Goal: Task Accomplishment & Management: Manage account settings

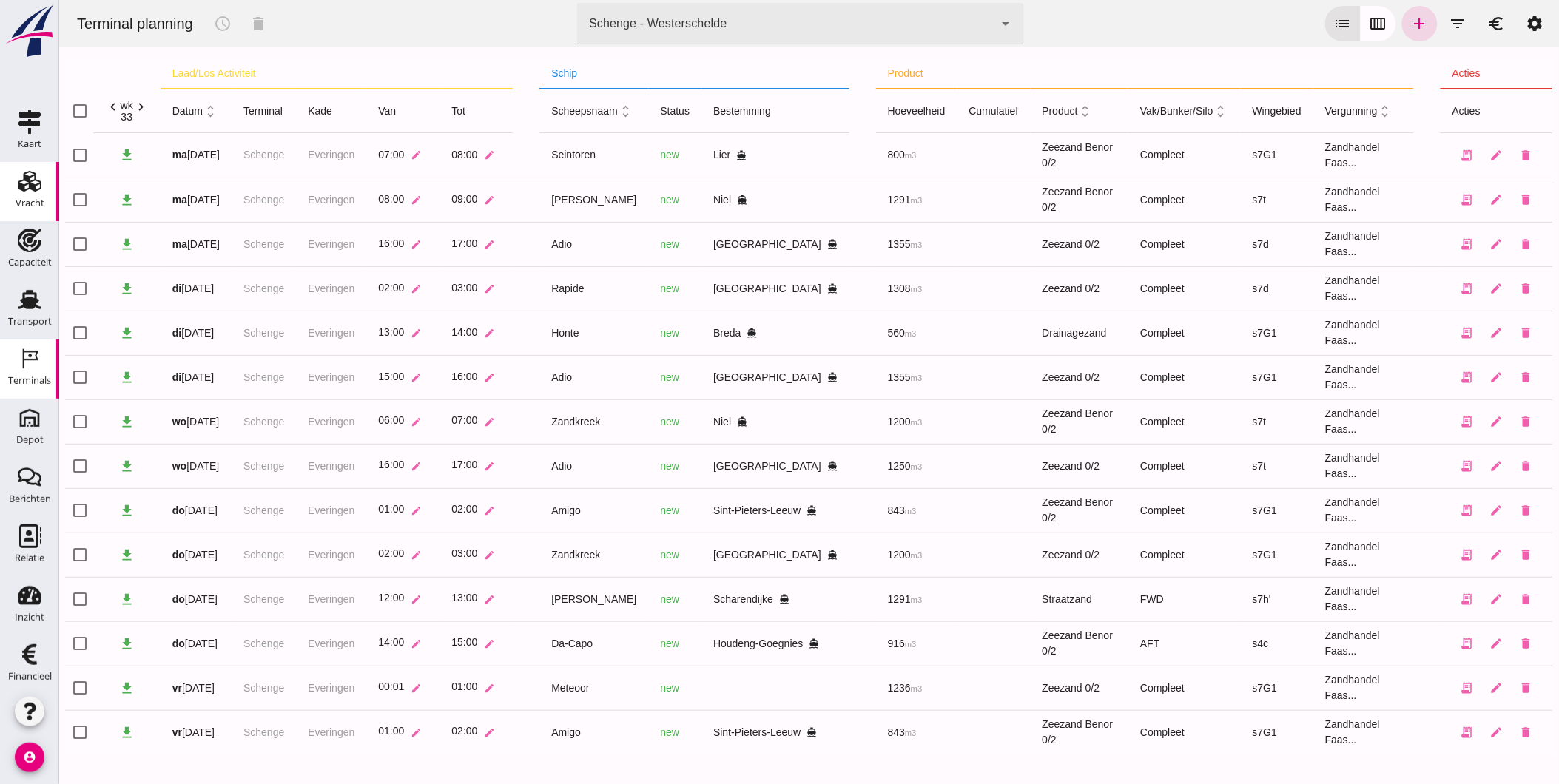
click at [27, 198] on div "Vracht" at bounding box center [29, 202] width 29 height 10
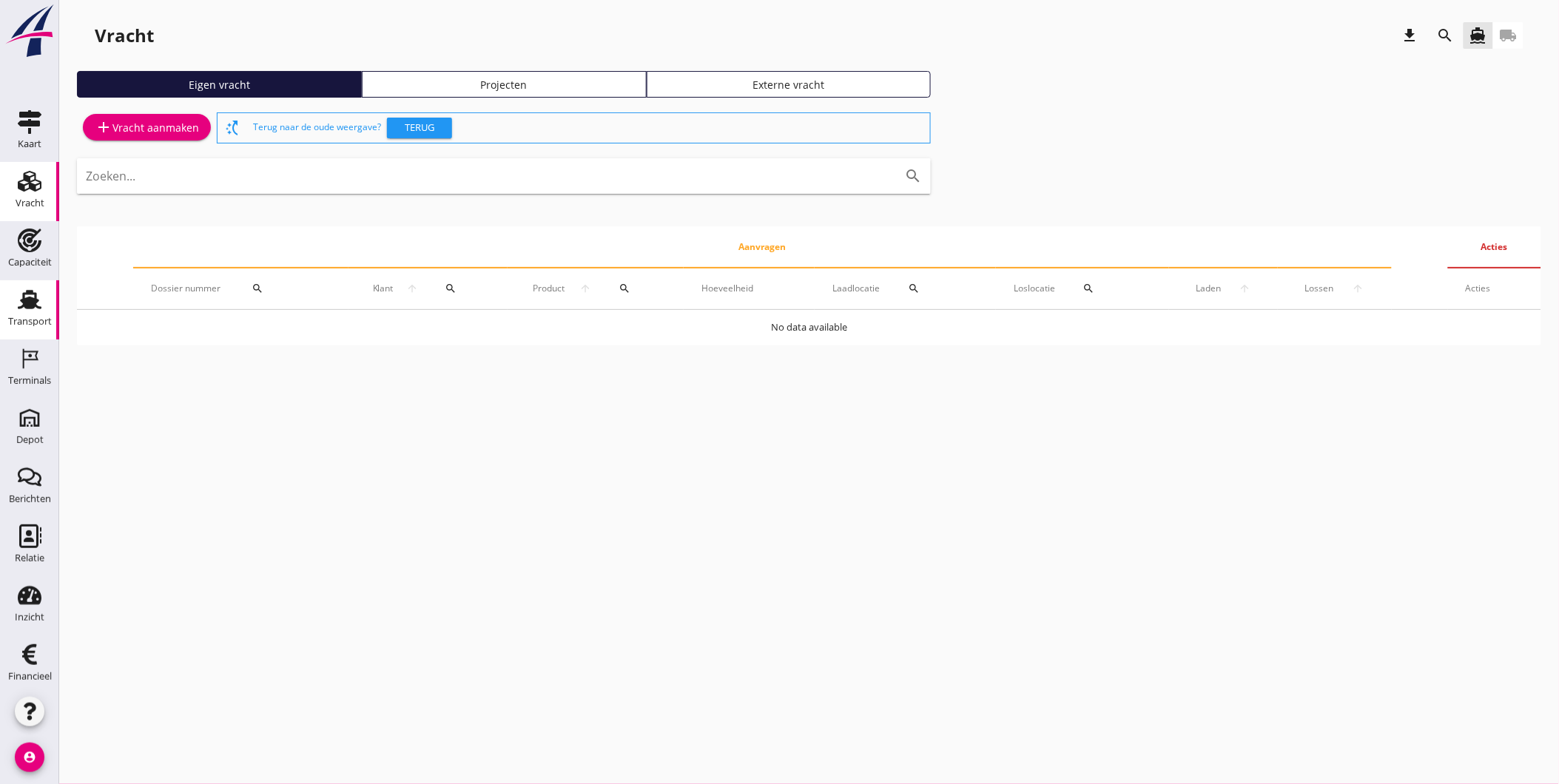
click at [30, 307] on use at bounding box center [29, 299] width 23 height 19
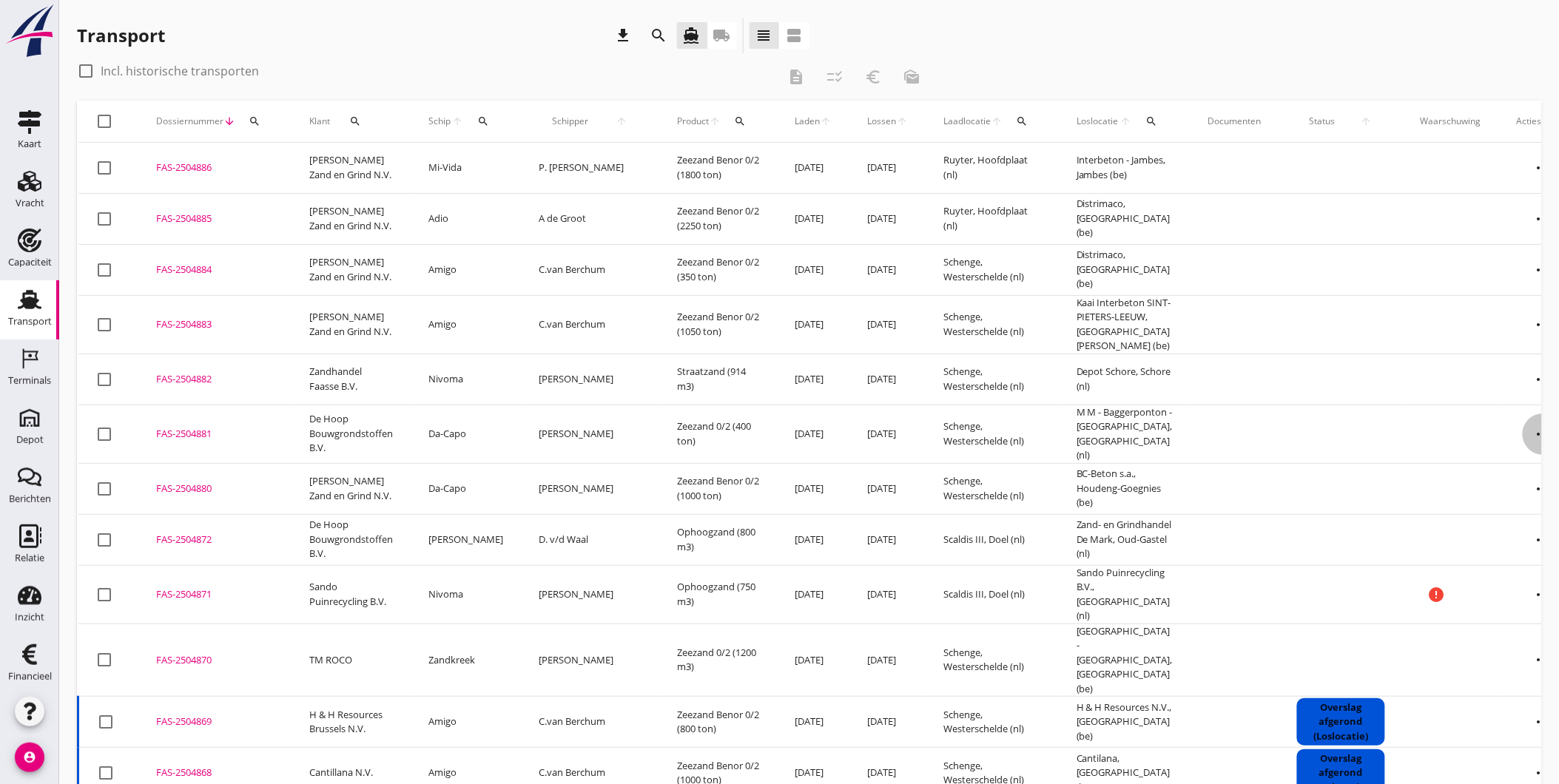
click at [1523, 420] on icon "more_horiz" at bounding box center [1543, 434] width 42 height 42
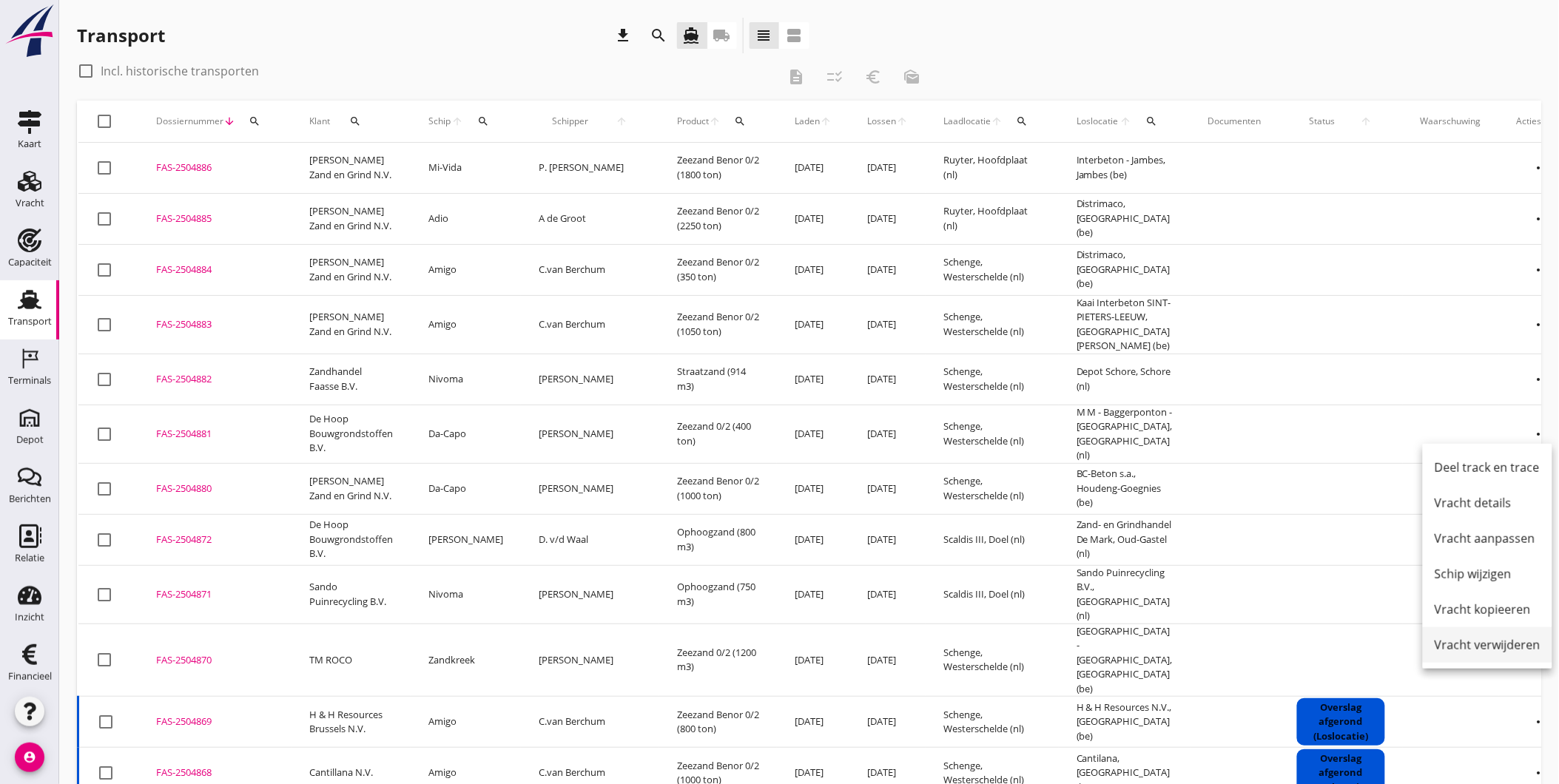
click at [1481, 645] on div "Vracht verwijderen" at bounding box center [1488, 645] width 106 height 18
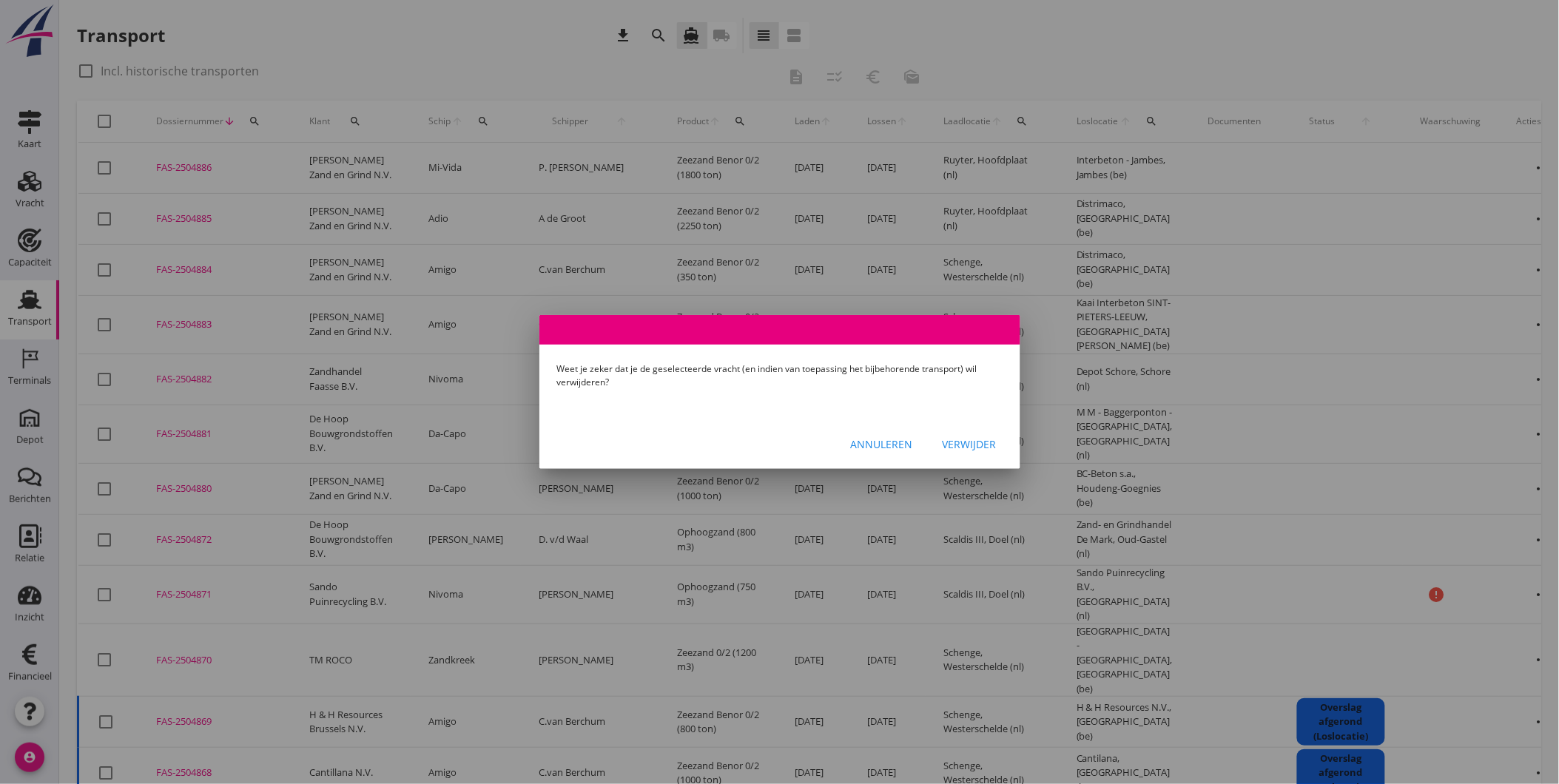
click at [982, 442] on div "Verwijder" at bounding box center [970, 444] width 54 height 16
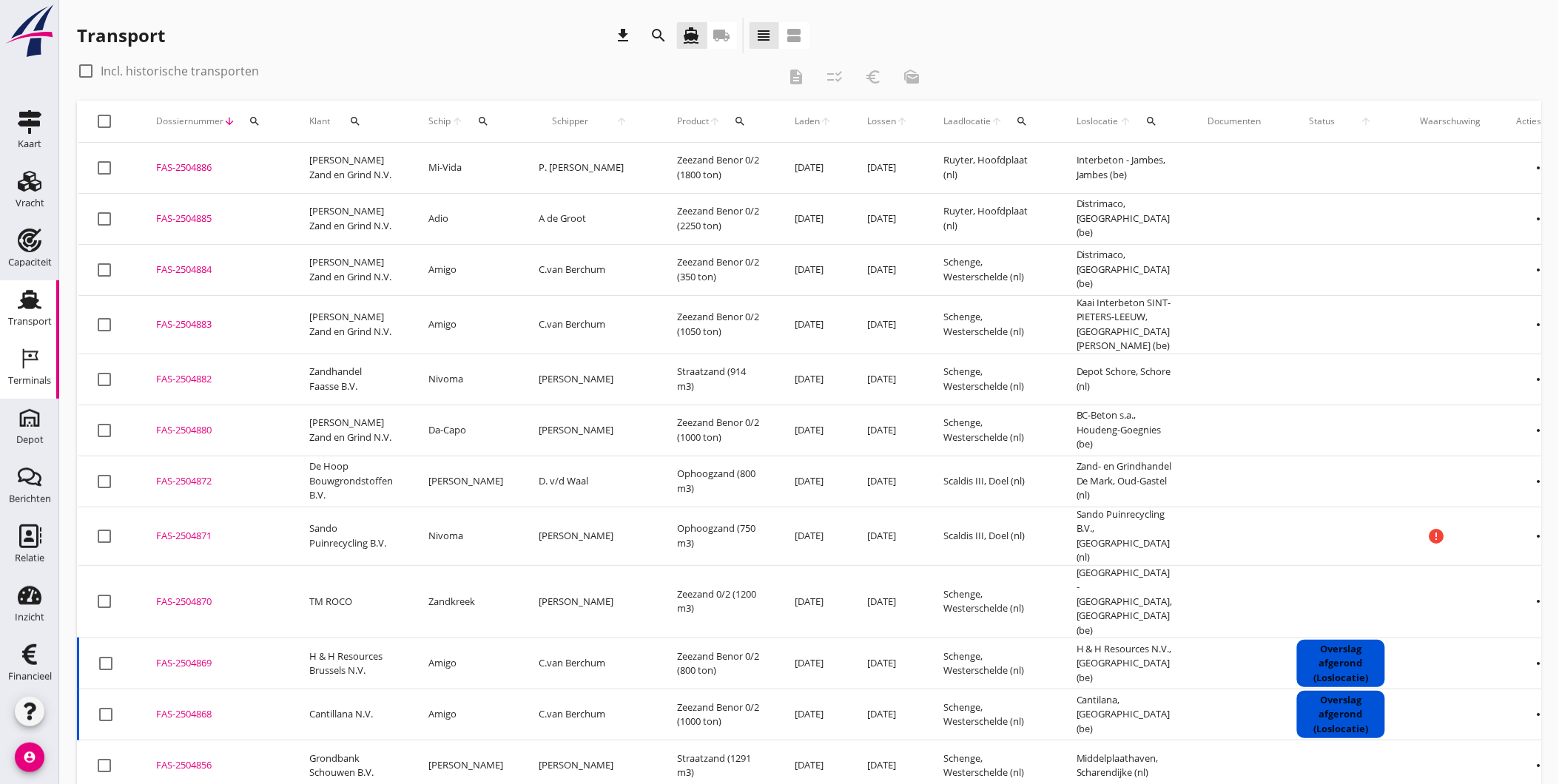
click at [33, 370] on div "Terminals" at bounding box center [29, 381] width 43 height 21
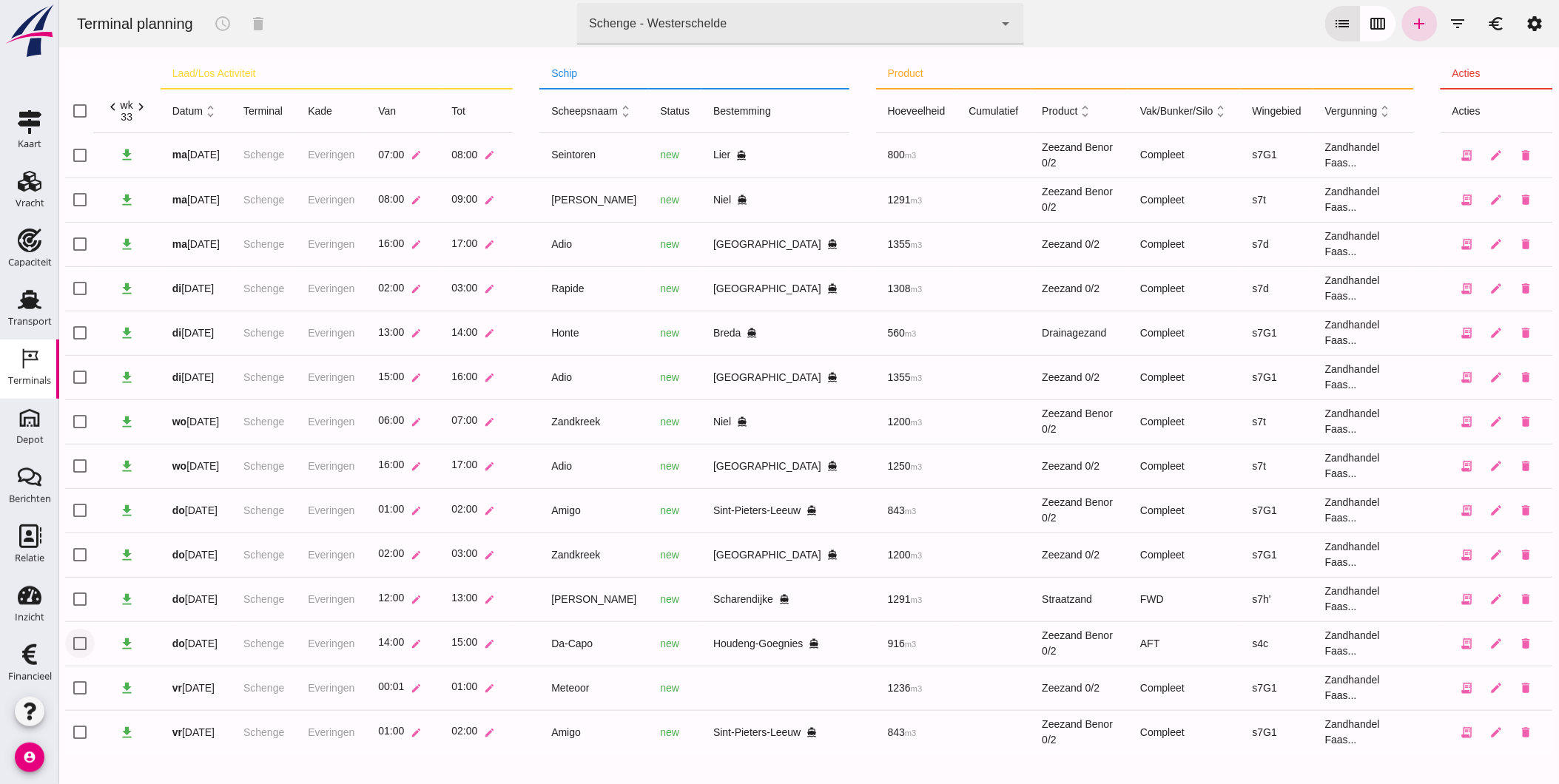
click input "checkbox"
click at [253, 16] on icon "delete" at bounding box center [257, 23] width 18 height 18
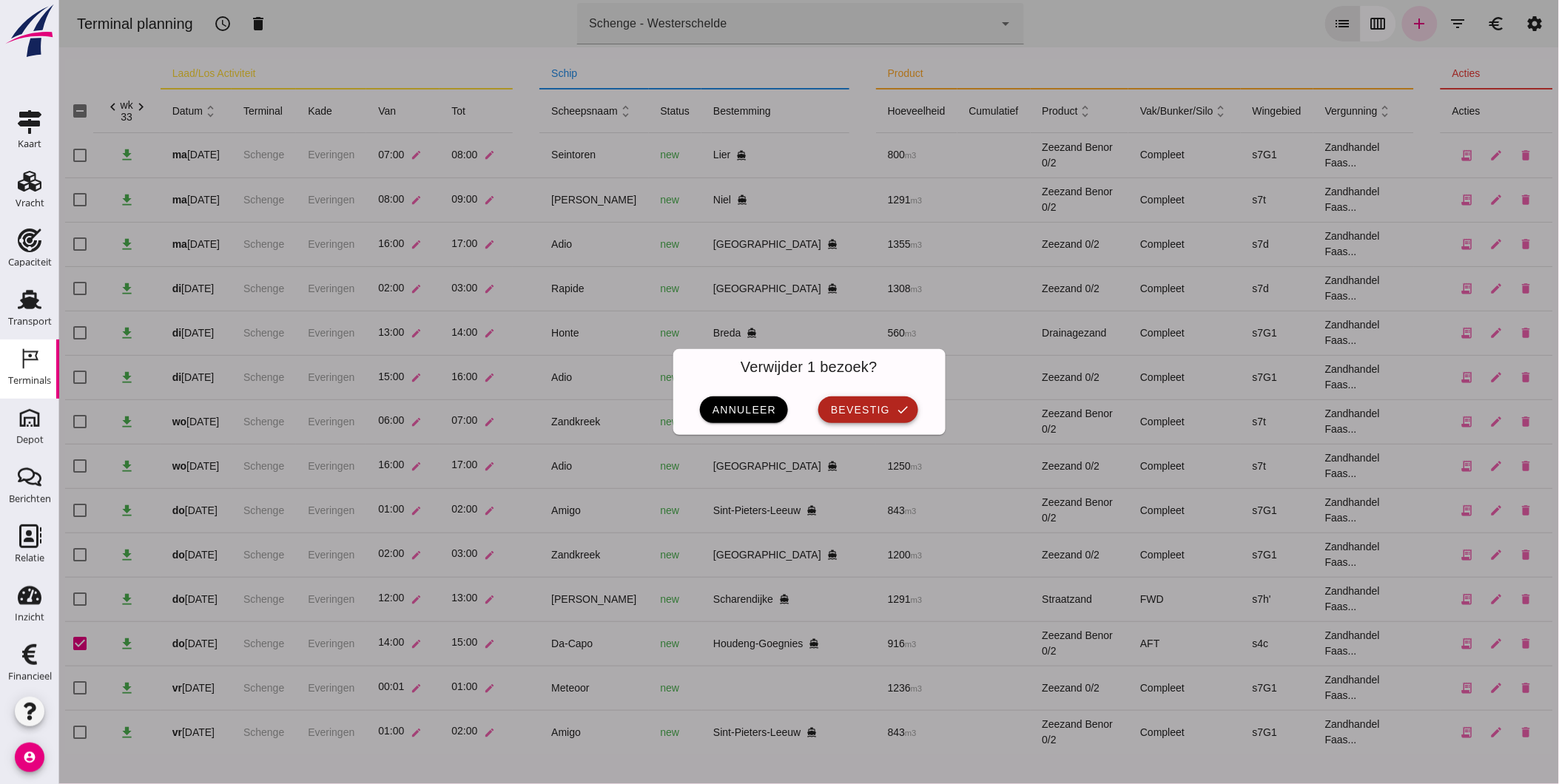
click span "bevestig"
checkbox input "false"
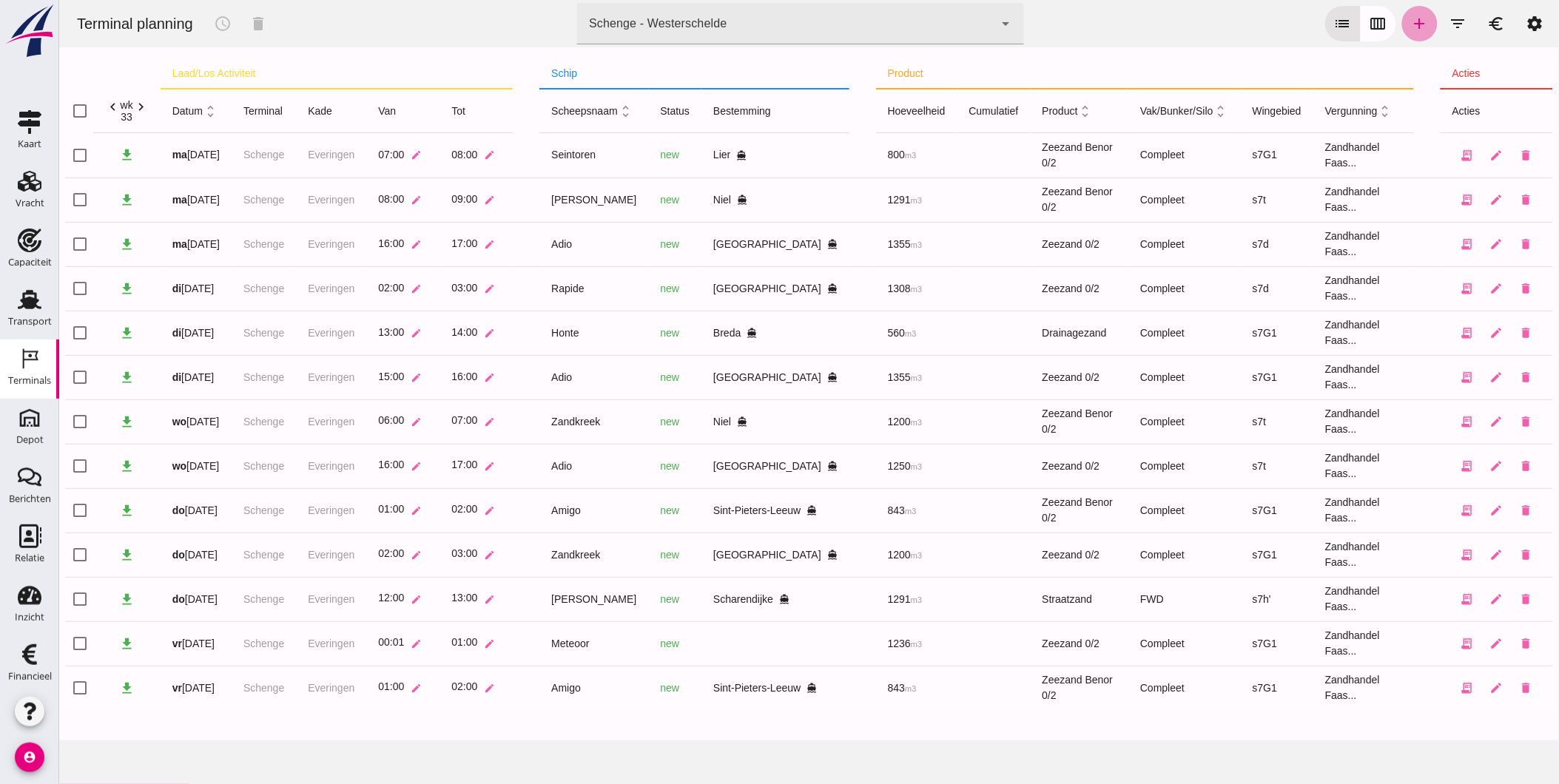
click at [1410, 18] on icon "add" at bounding box center [1419, 23] width 18 height 18
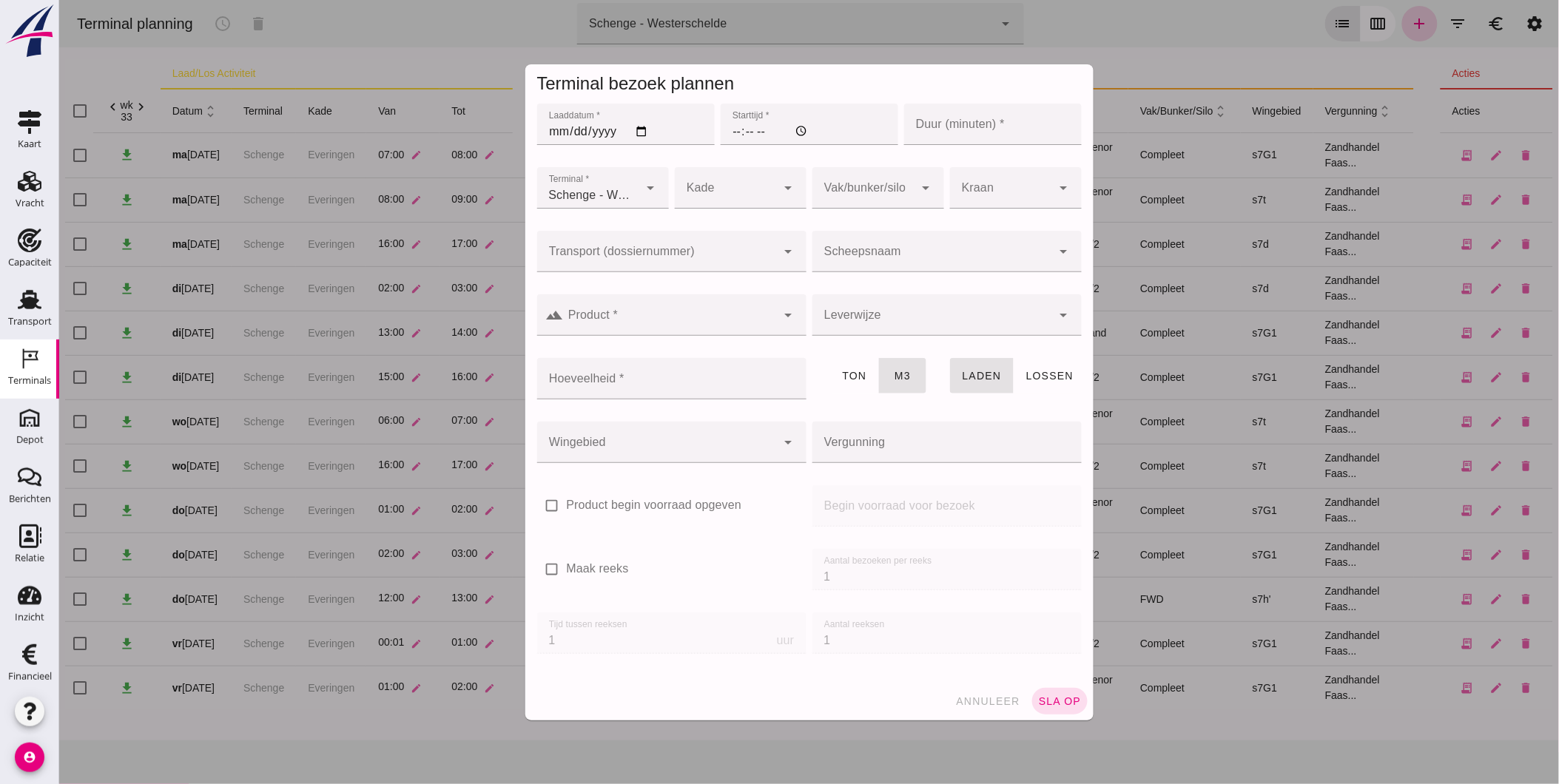
type input "Zandhandel Faasse B.V."
click input "Laaddatum *"
drag, startPoint x: 995, startPoint y: 709, endPoint x: 794, endPoint y: 656, distance: 207.9
click button "annuleer"
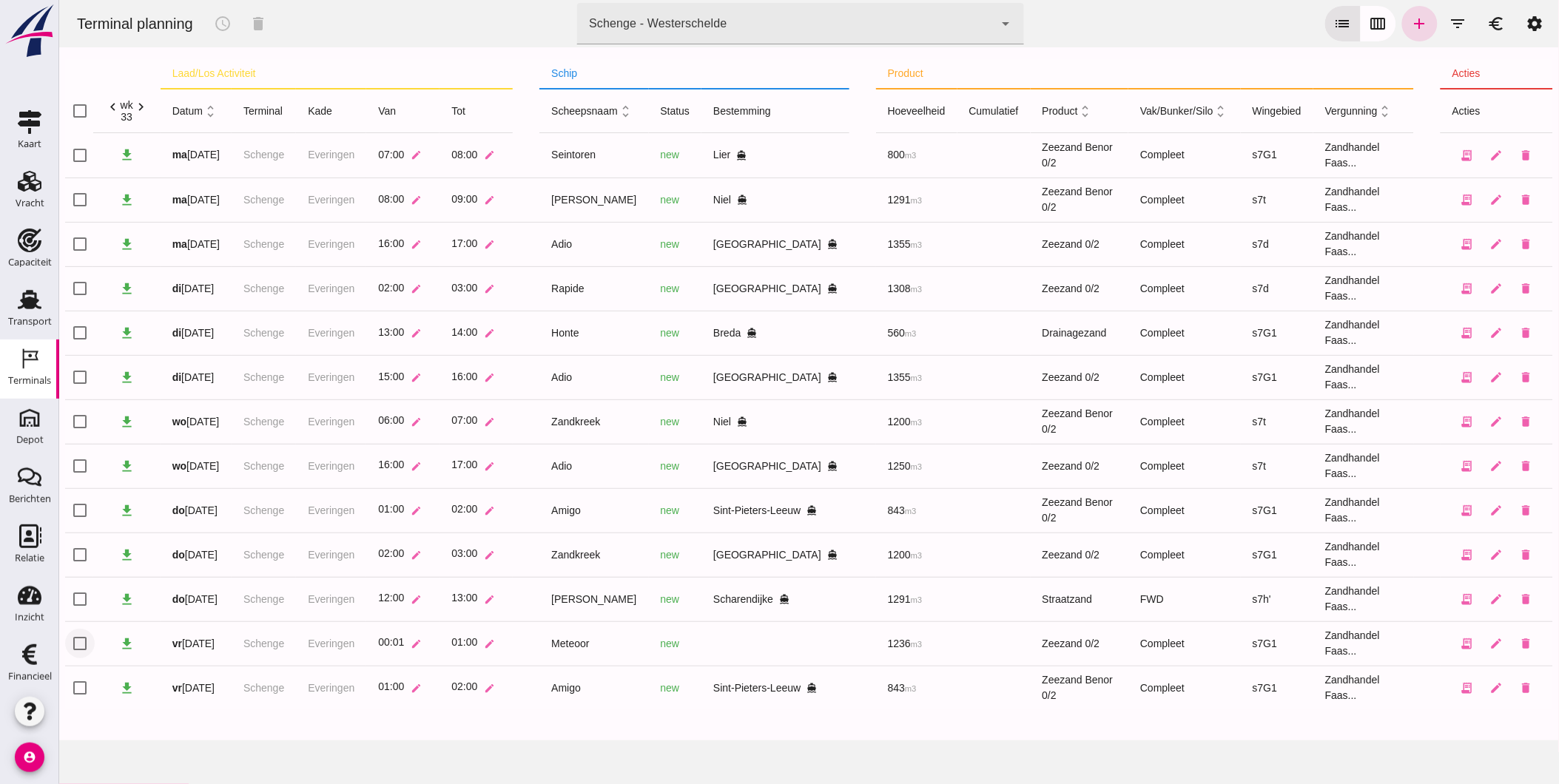
click input "checkbox"
checkbox input "true"
click at [222, 16] on icon "schedule" at bounding box center [222, 23] width 18 height 18
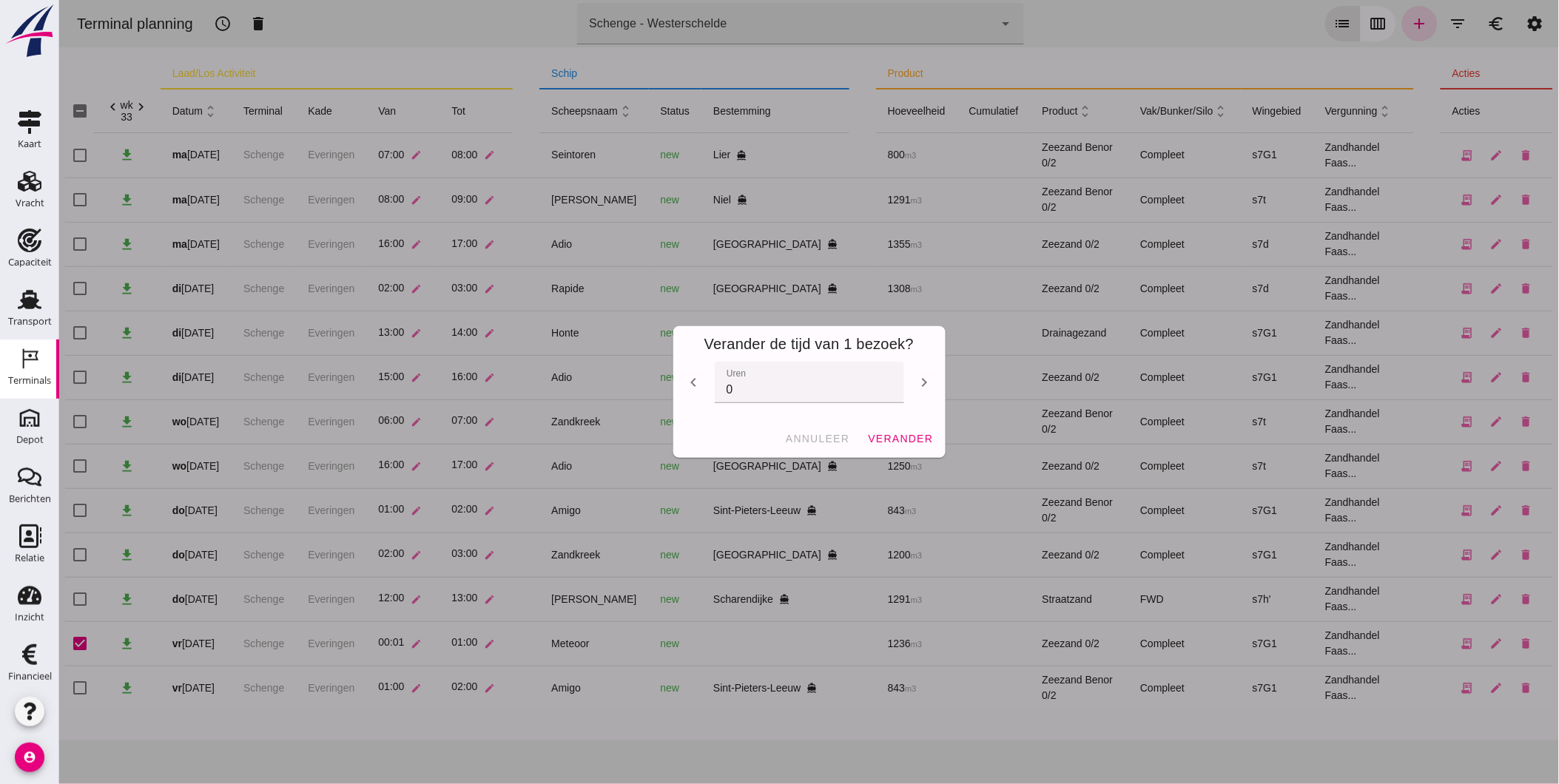
click at [689, 382] on icon "chevron_left" at bounding box center [693, 382] width 18 height 18
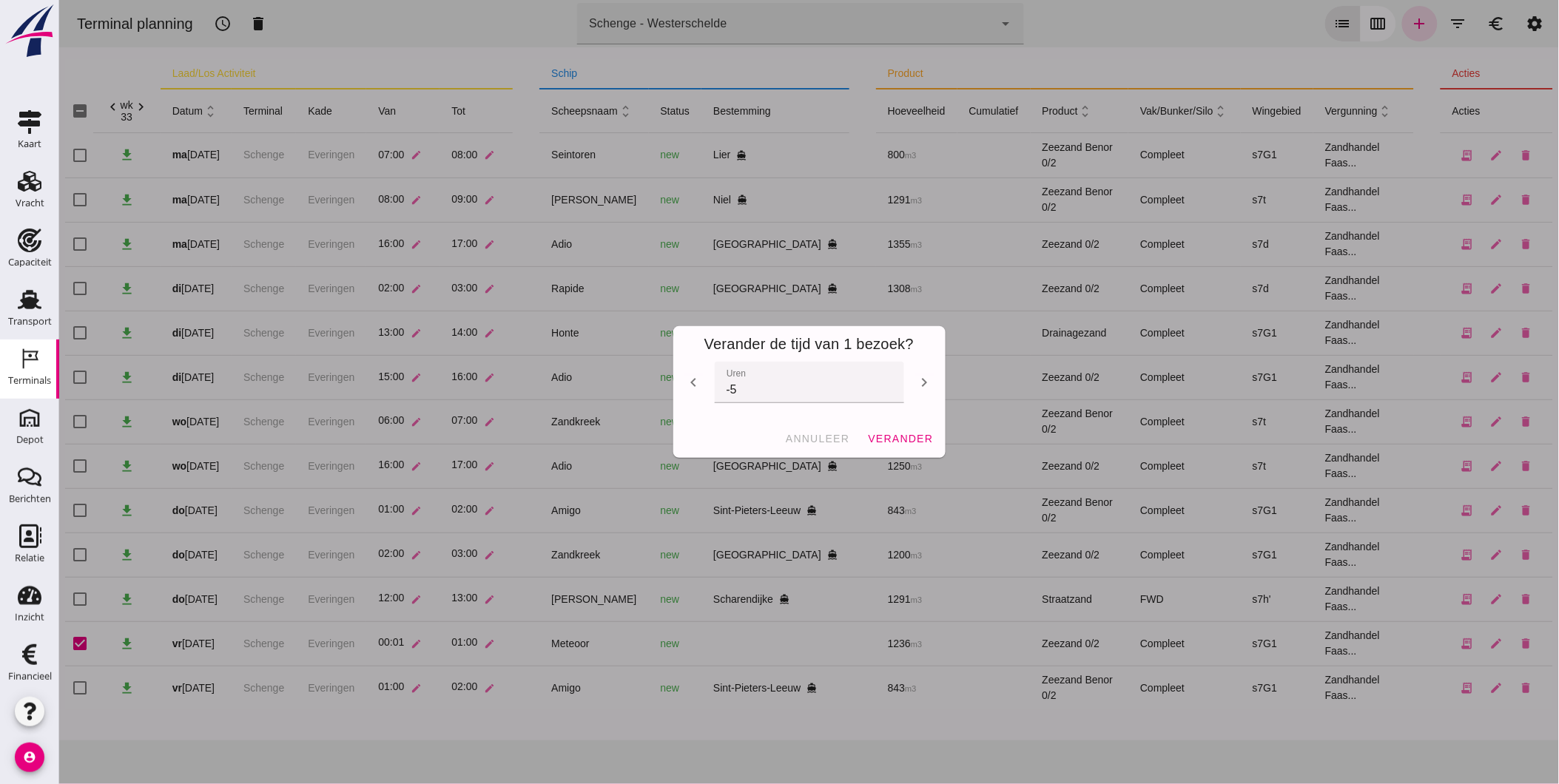
click at [689, 382] on icon "chevron_left" at bounding box center [693, 382] width 18 height 18
click at [689, 381] on icon "chevron_left" at bounding box center [693, 382] width 18 height 18
type input "-7"
click button "verander"
checkbox input "false"
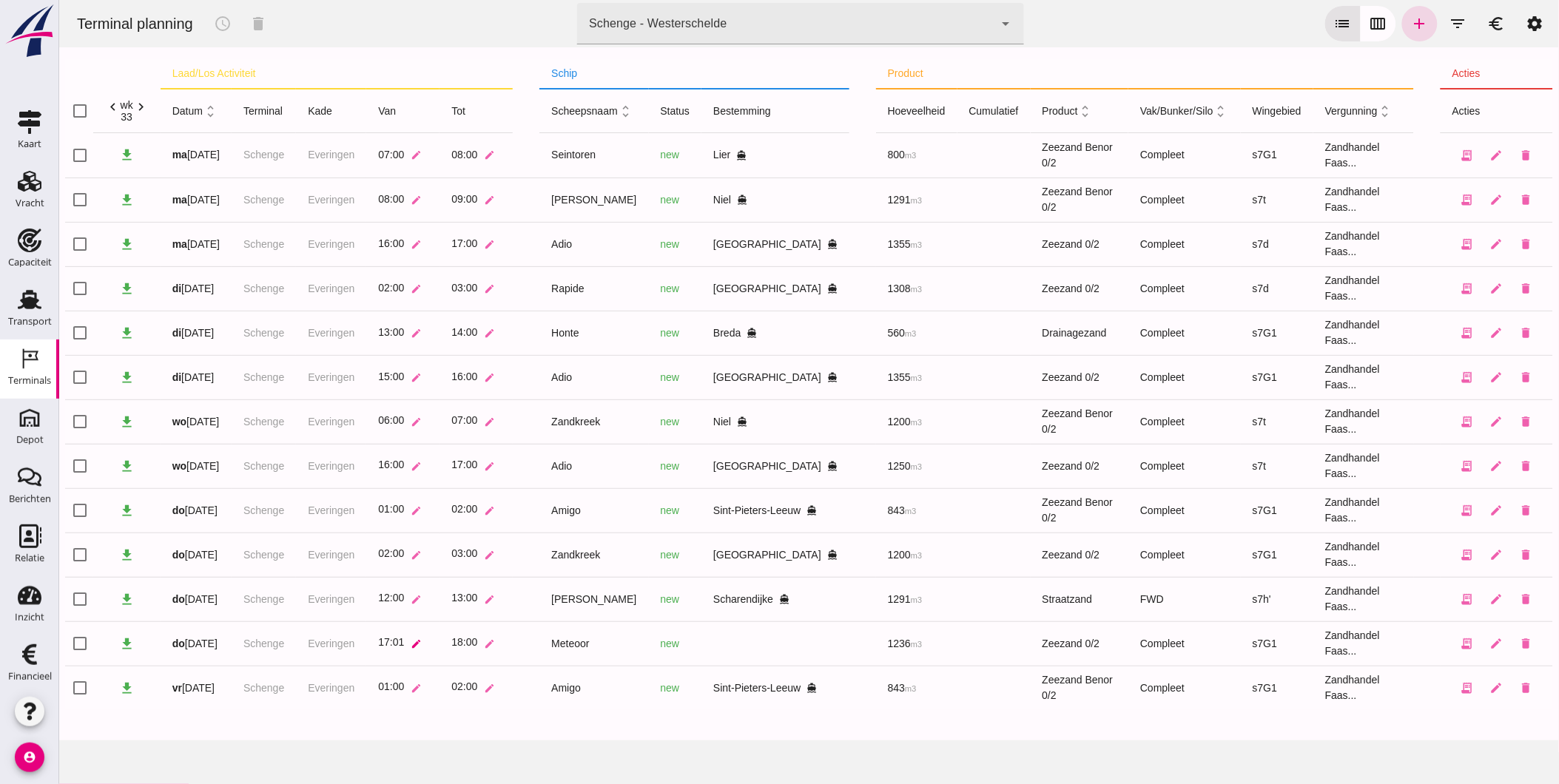
click icon "edit"
click at [437, 647] on td "17:01 edit" at bounding box center [402, 643] width 74 height 44
click icon "edit"
click input "17:01"
type input "15:00"
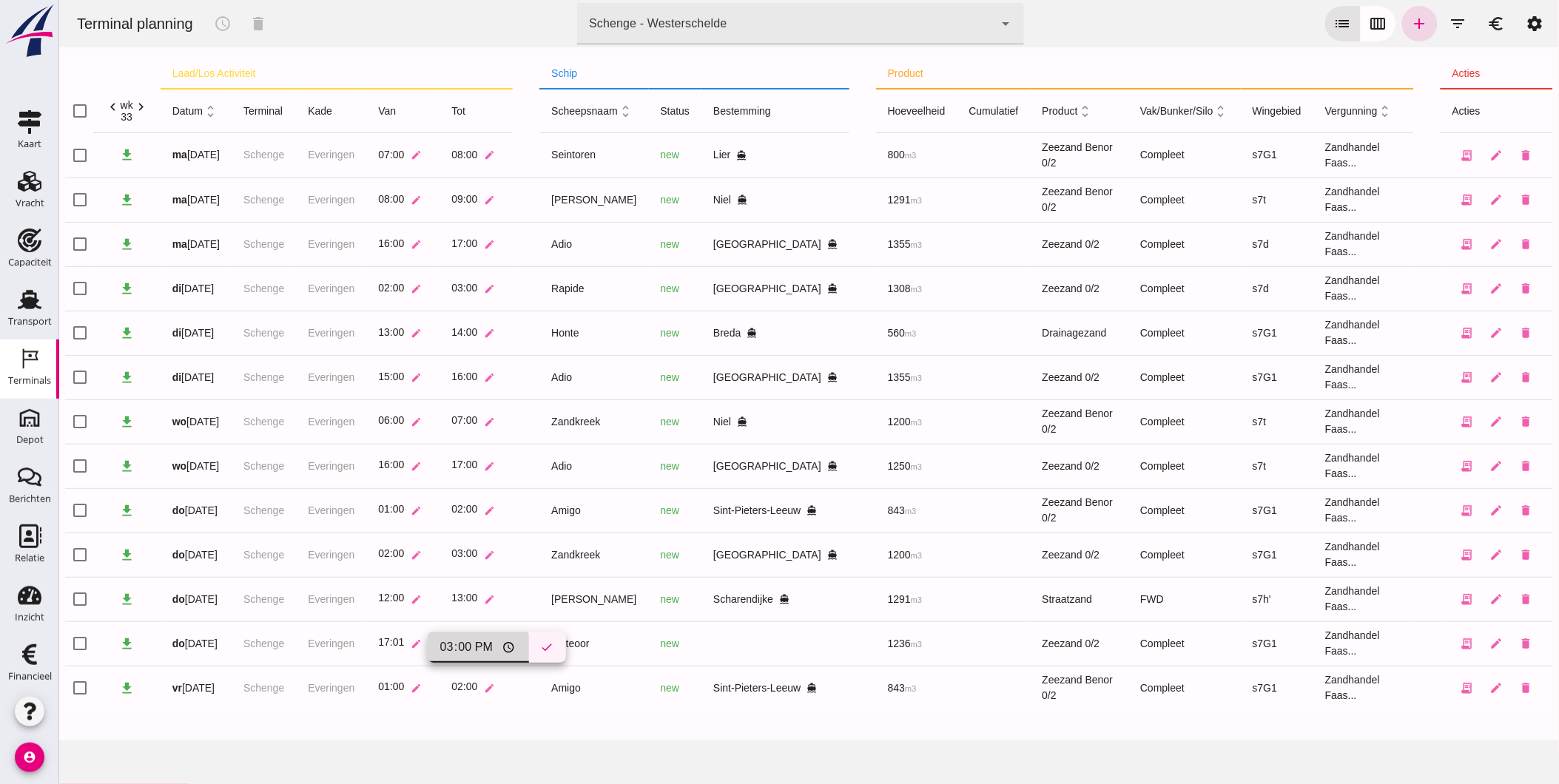
click icon "check"
click icon "edit"
click input "18:00"
type input "16:00"
click icon "check"
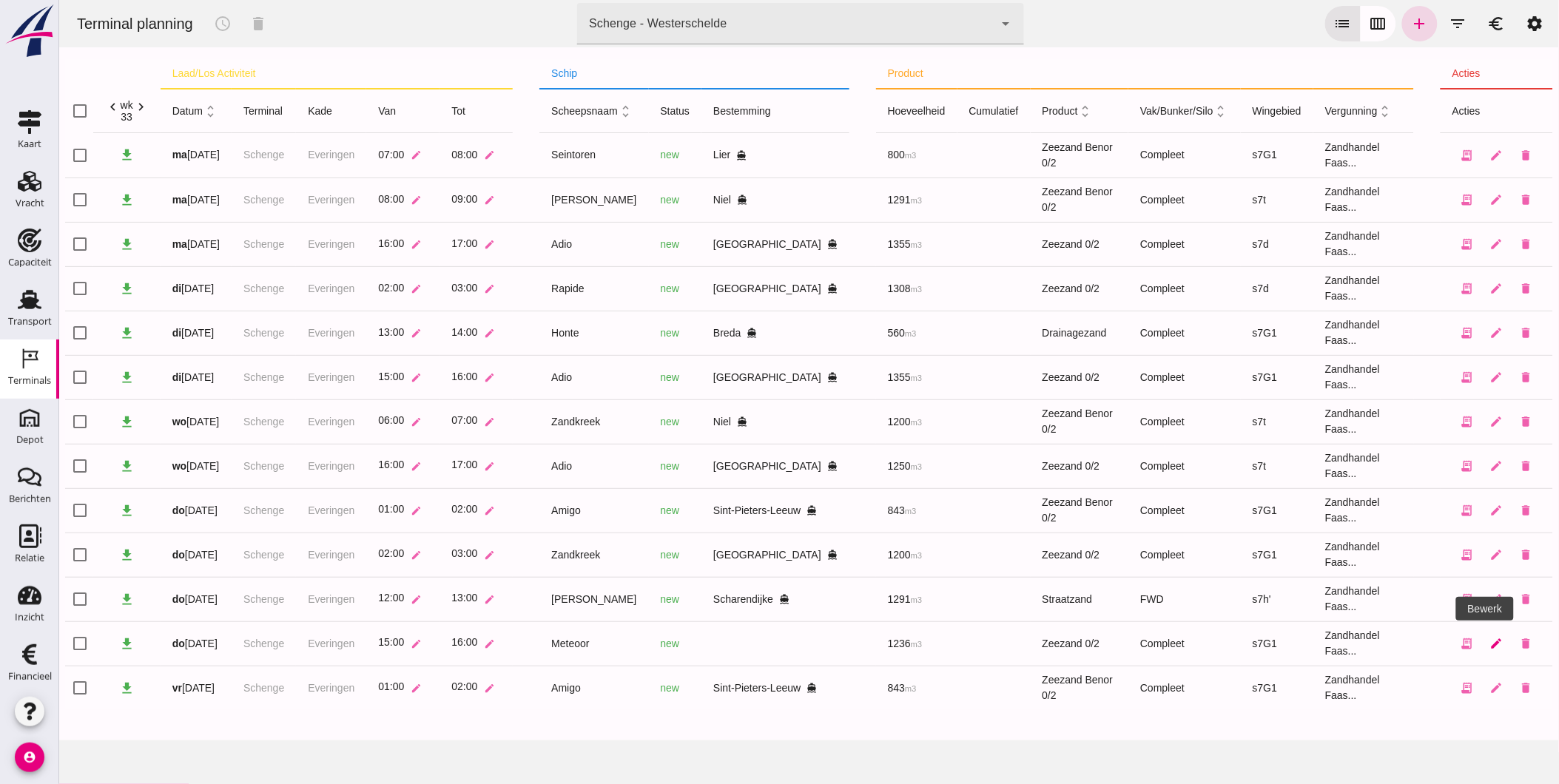
click at [1490, 639] on icon "edit" at bounding box center [1496, 643] width 13 height 13
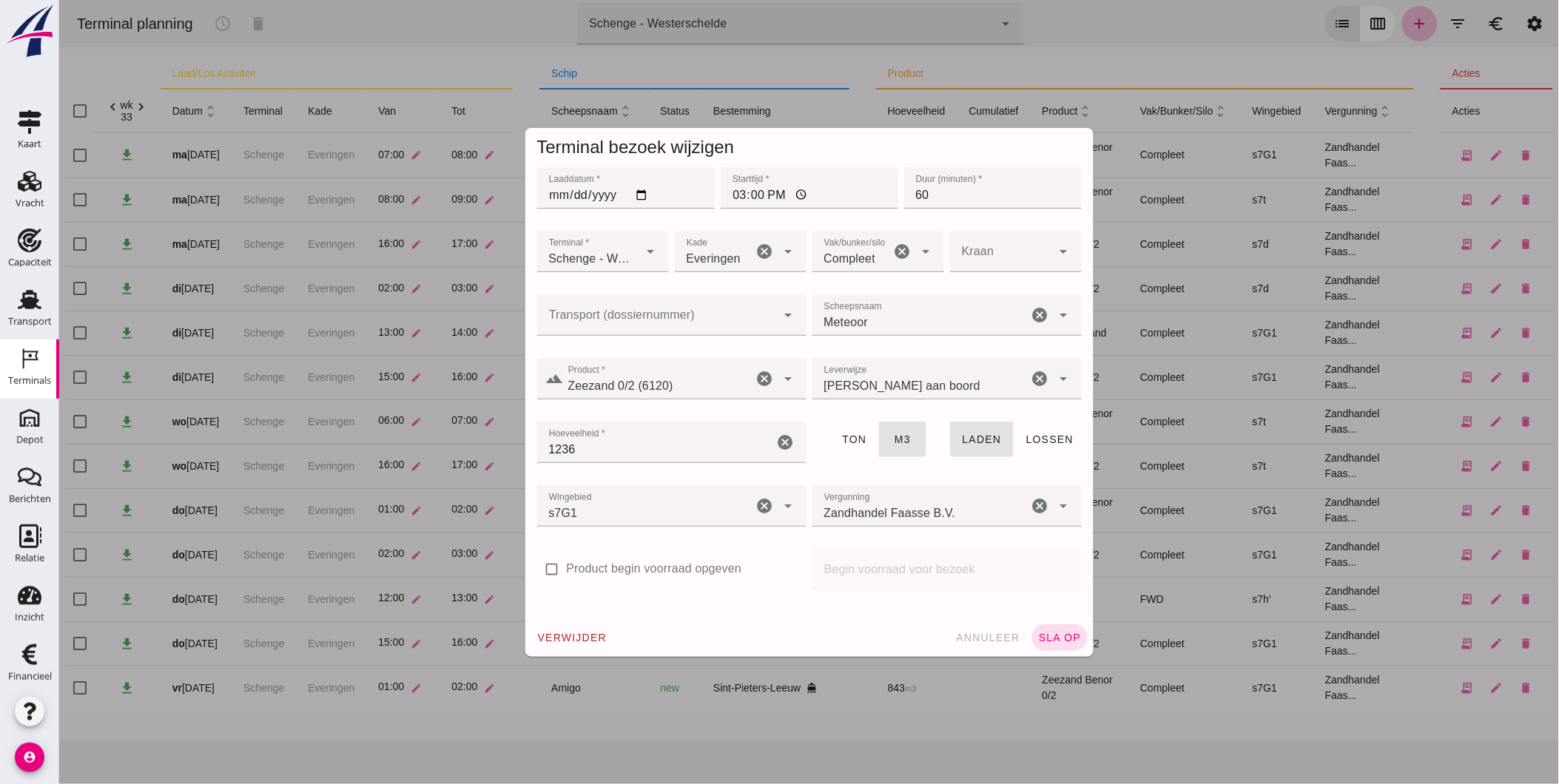
click icon "cancel"
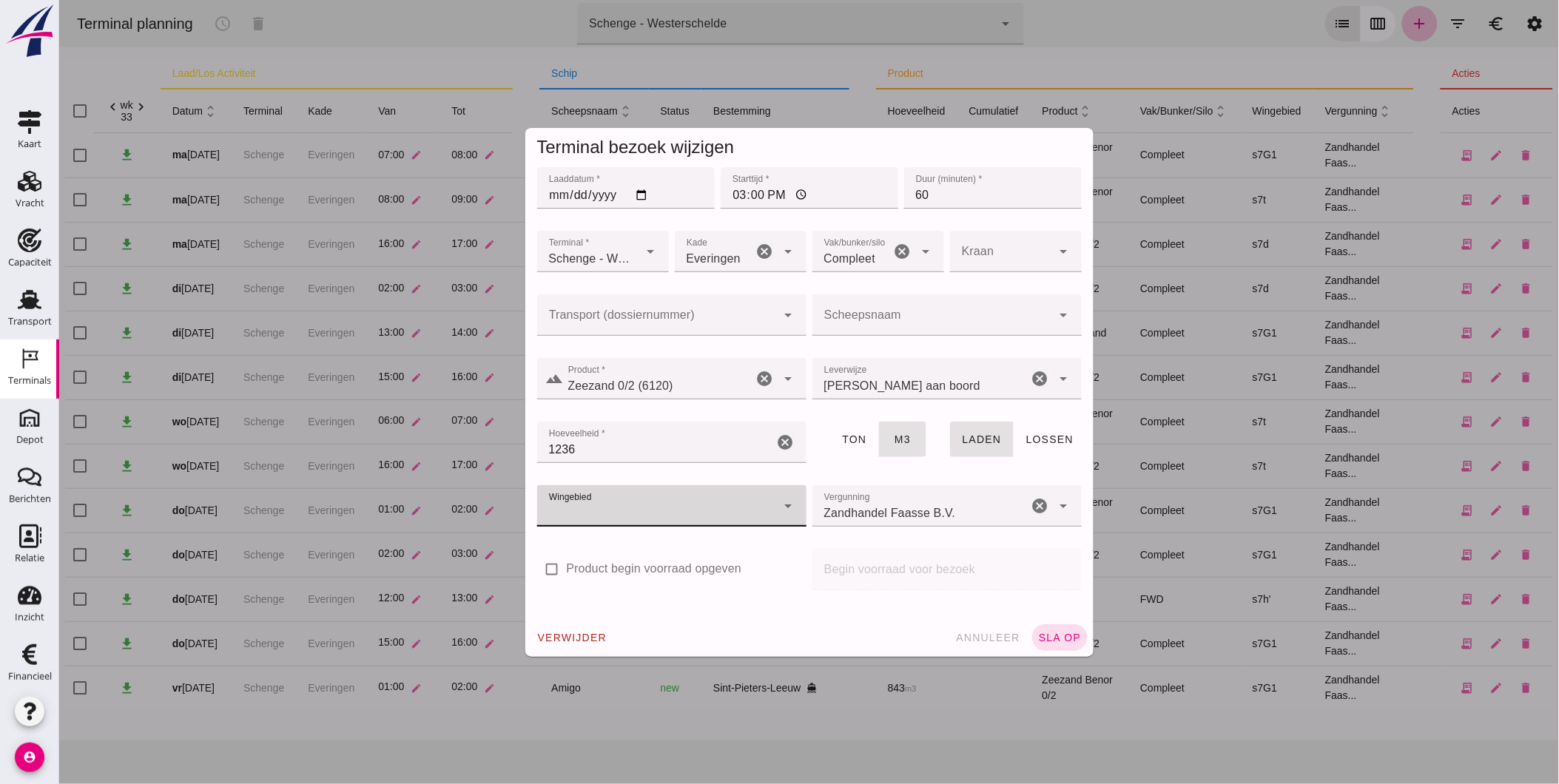
click icon "cancel"
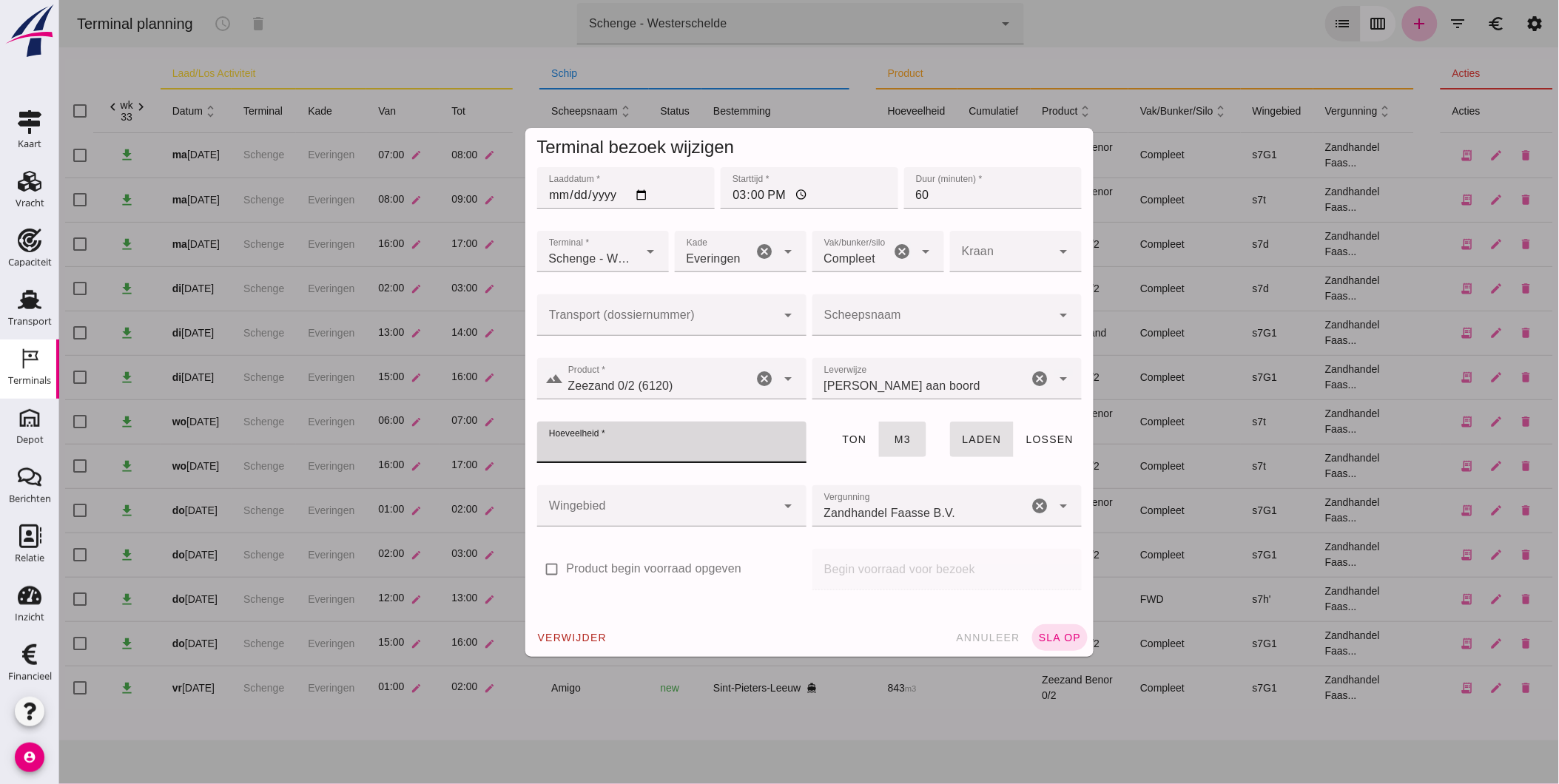
click icon "cancel"
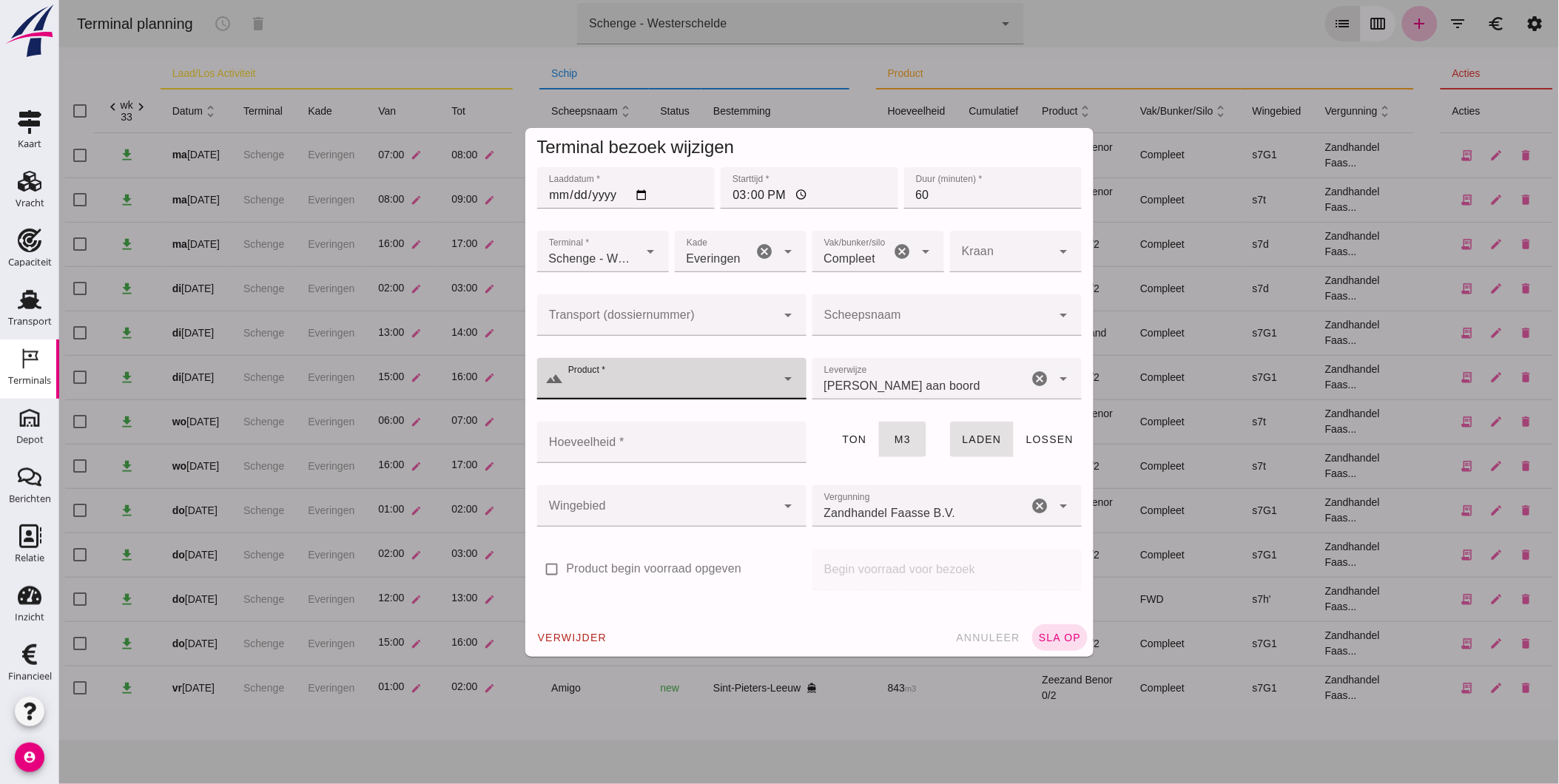
click input "Product *"
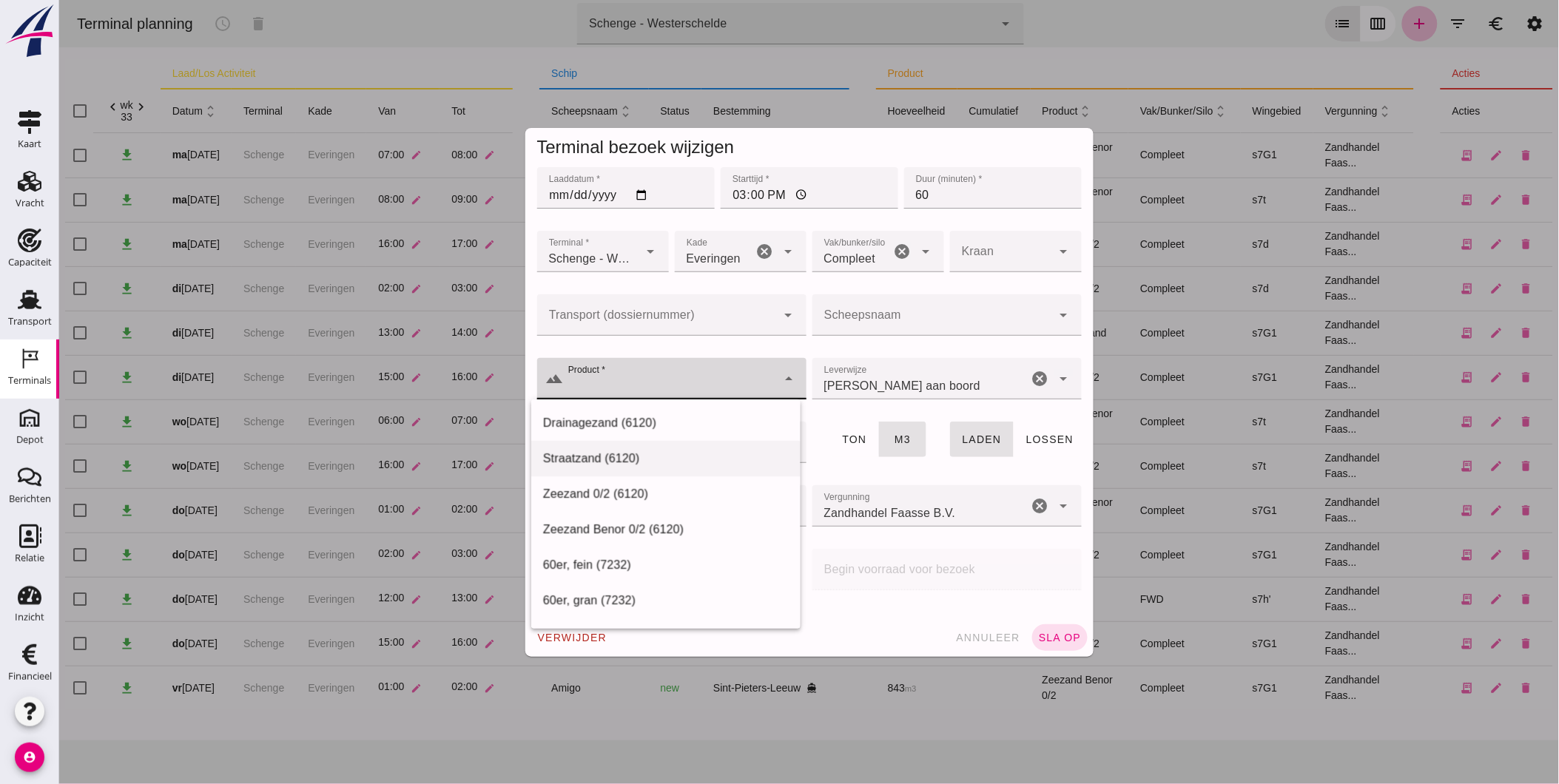
click at [652, 459] on div "Straatzand (6120)" at bounding box center [666, 459] width 246 height 18
type input "Straatzand (6120)"
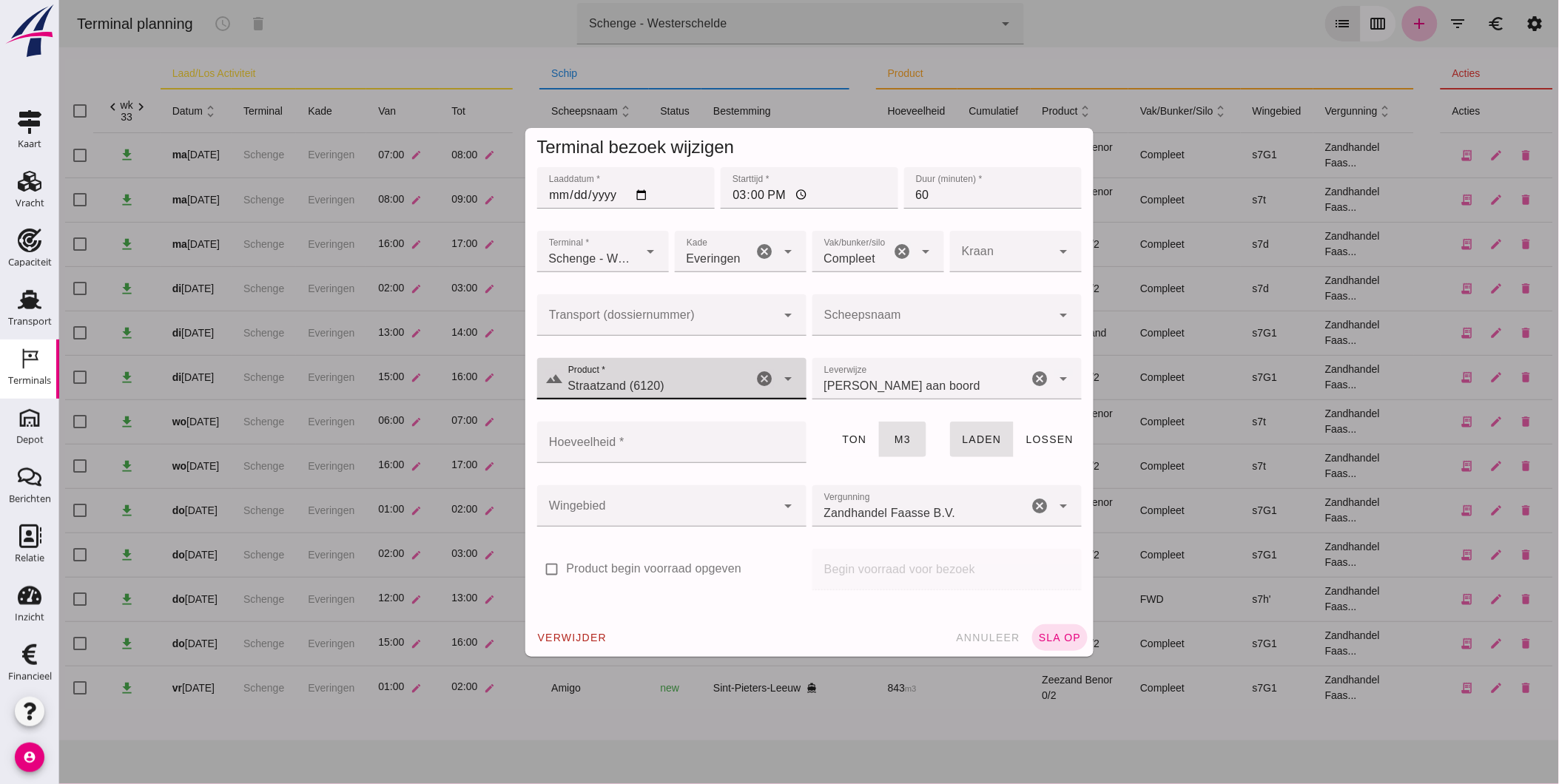
click at [869, 385] on span "[PERSON_NAME] aan boord" at bounding box center [901, 386] width 157 height 18
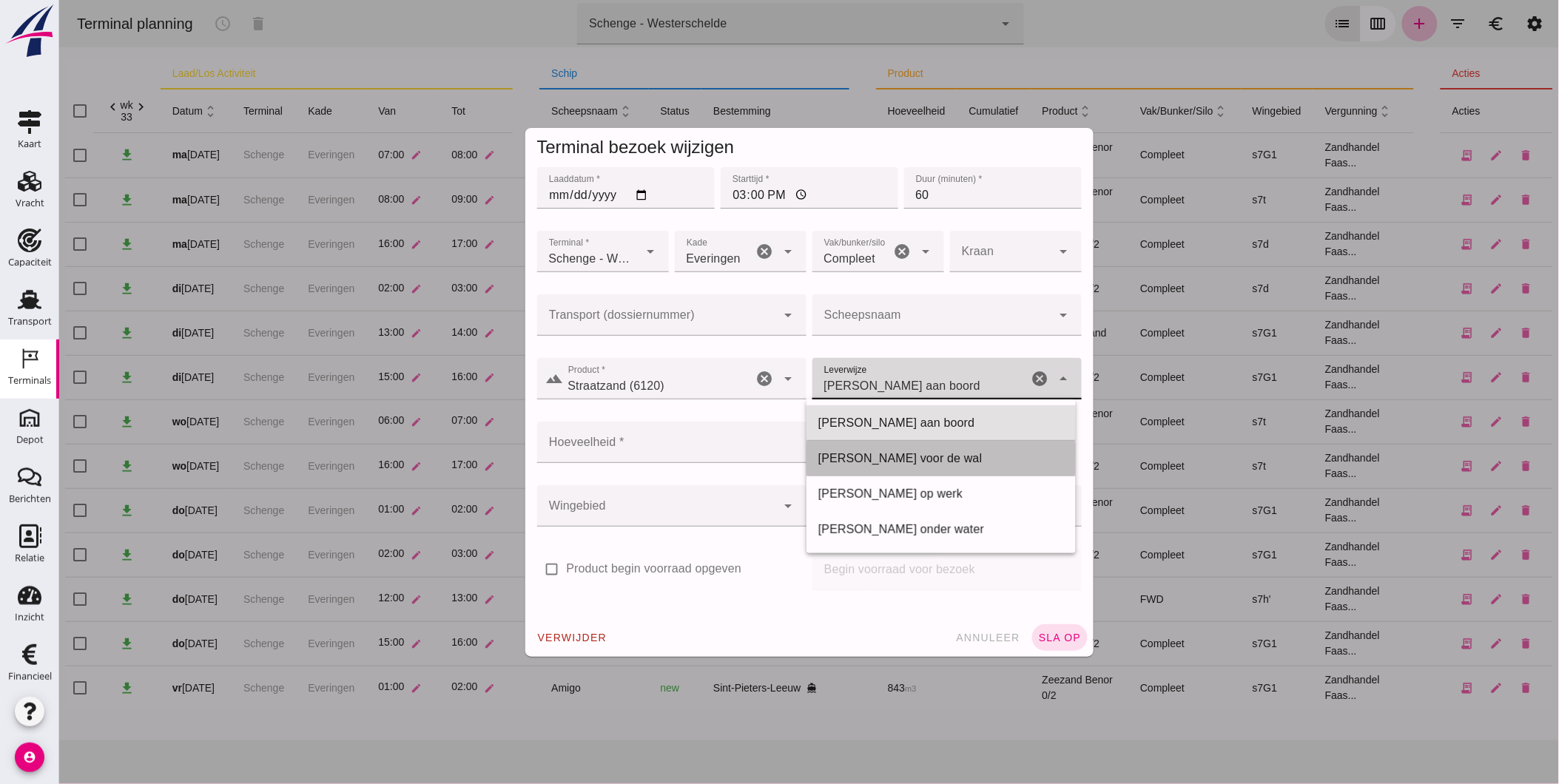
click at [854, 459] on div "[PERSON_NAME] voor de wal" at bounding box center [941, 459] width 246 height 18
type input "franco_on_shore"
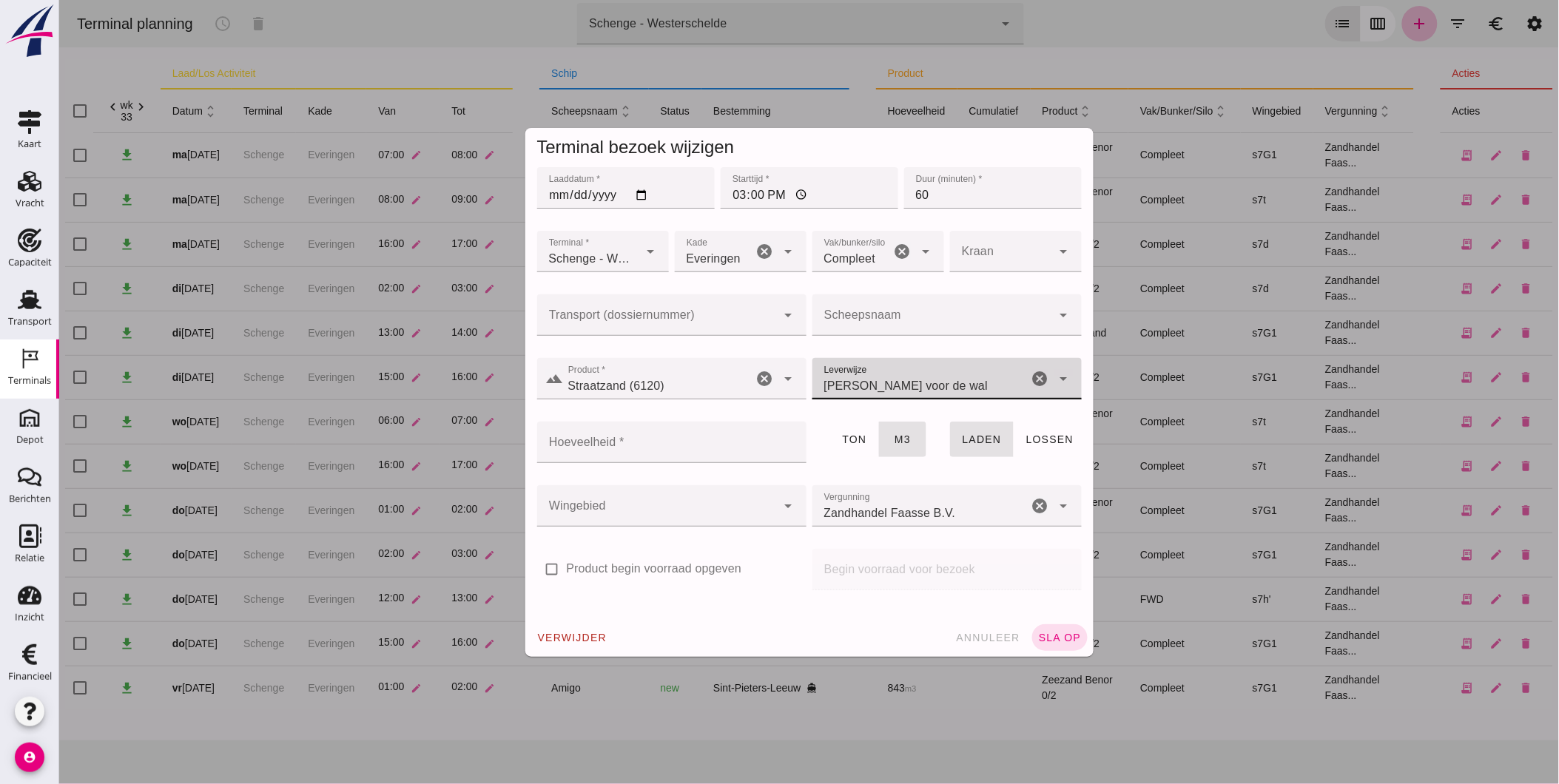
click input "Hoeveelheid *"
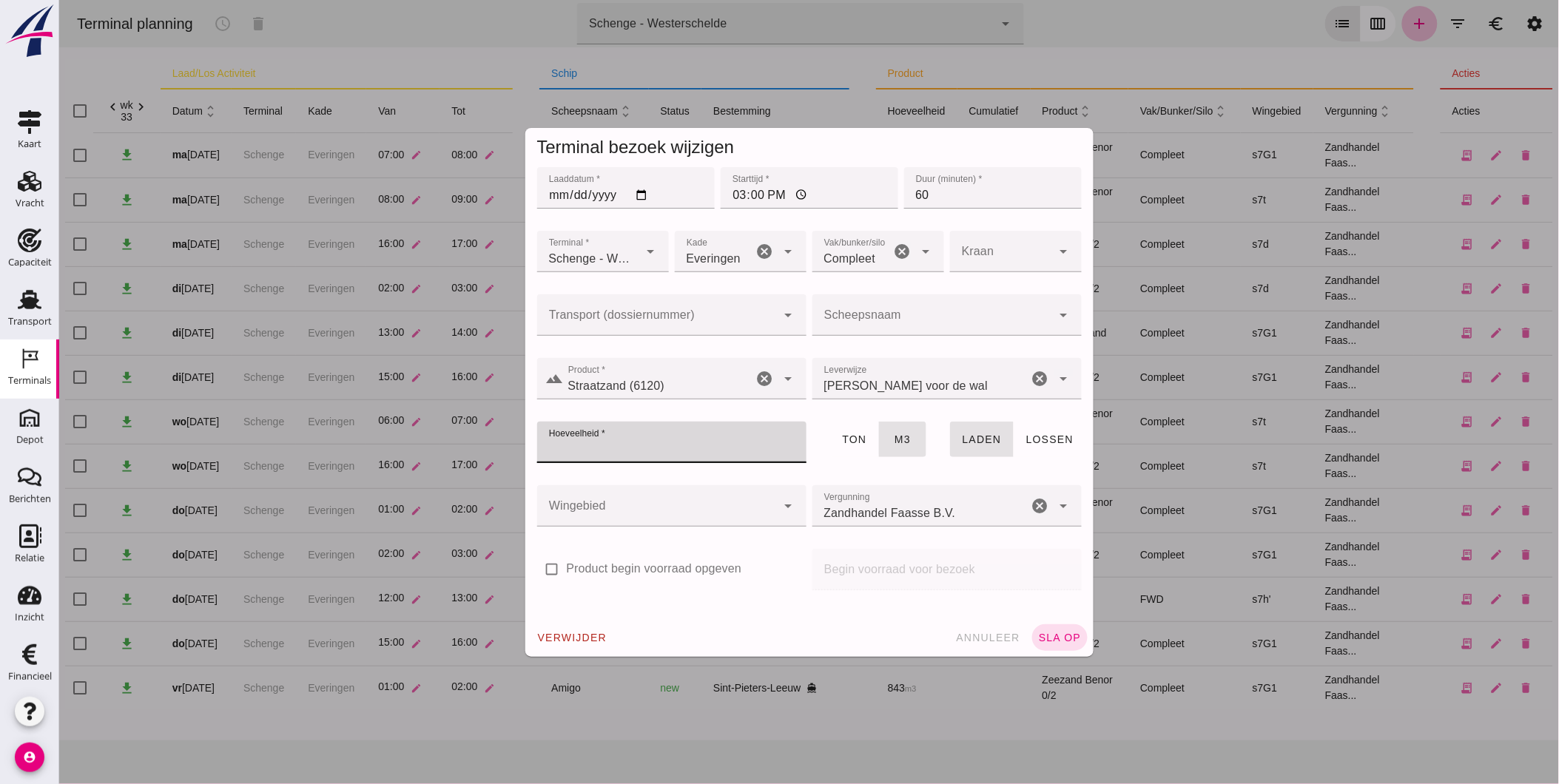
click input "Scheepsnaam"
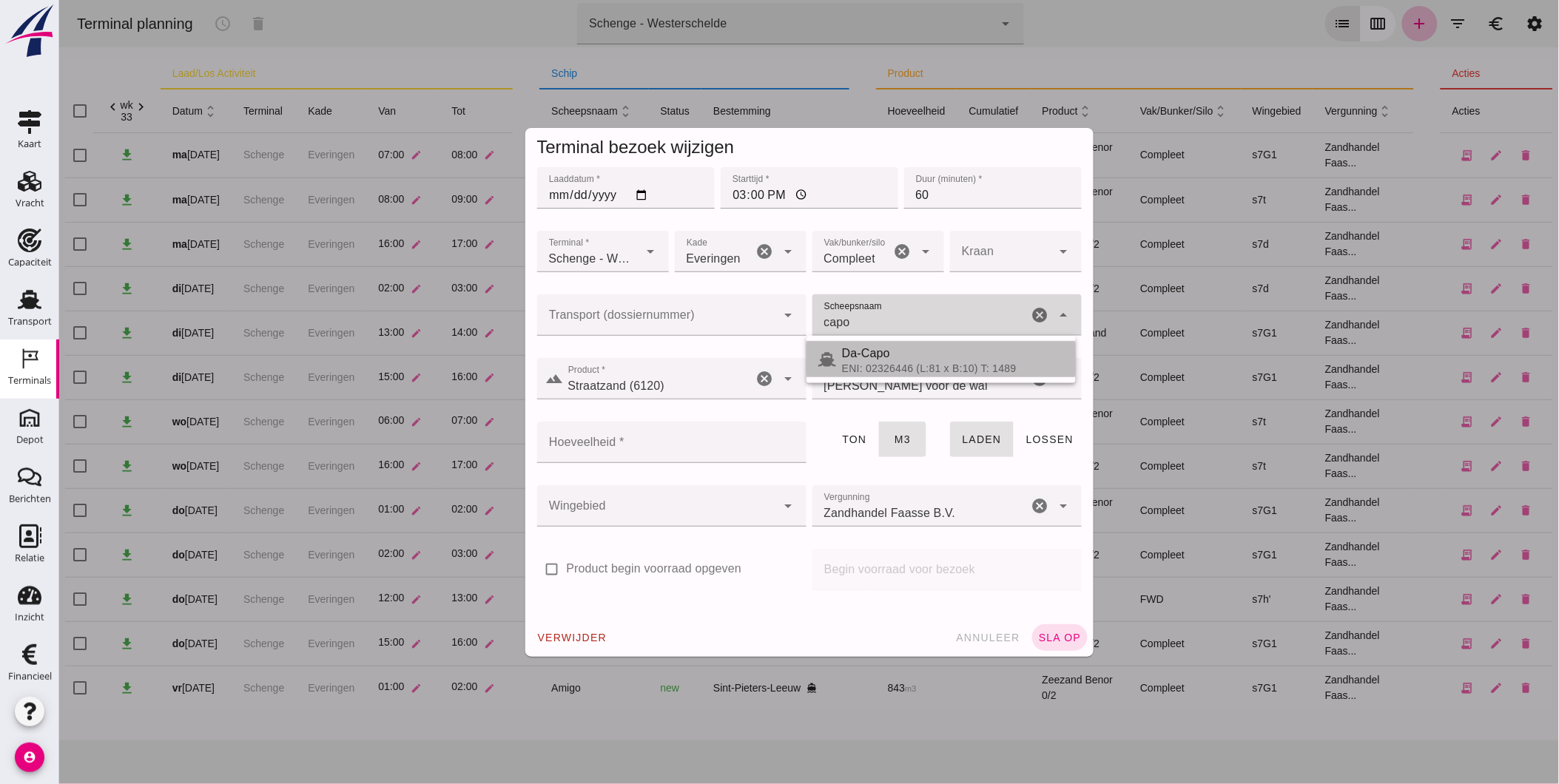
click at [902, 374] on div "ENI: 02326446 (L:81 x B:10) T: 1489" at bounding box center [952, 369] width 222 height 12
type input "Da-Capo"
type input "916"
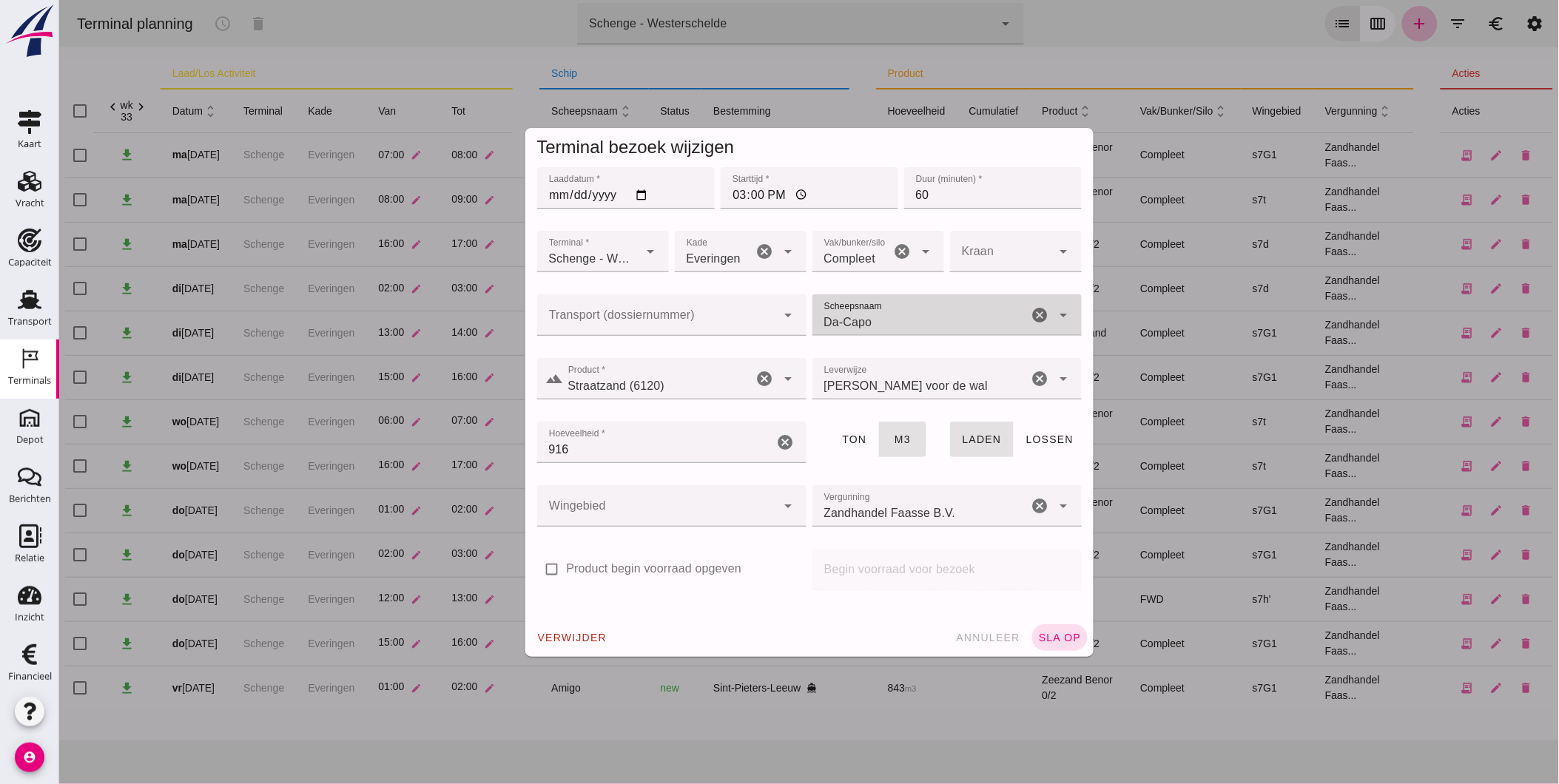
type input "Da-Capo"
click div
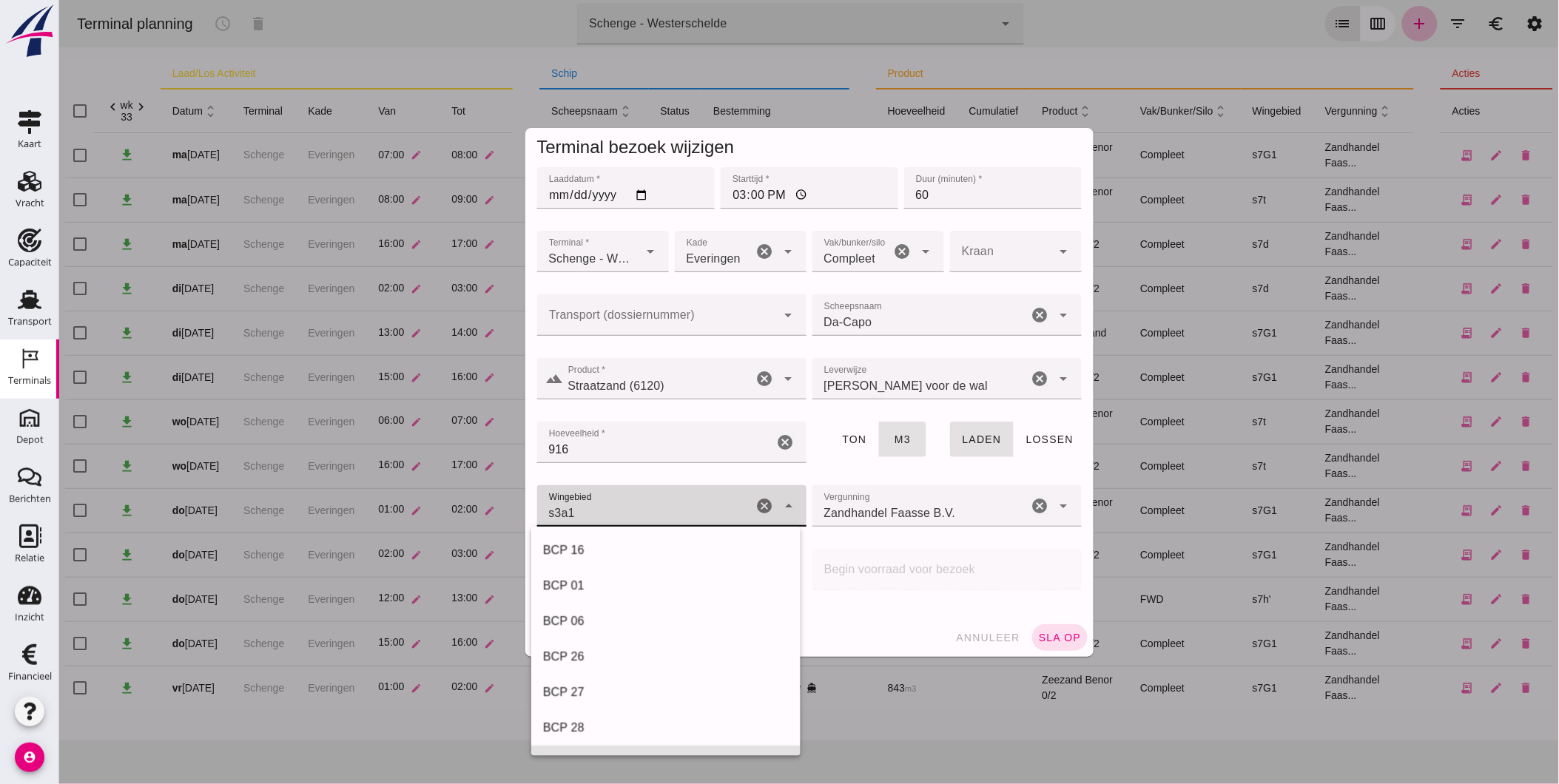
scroll to position [568, 0]
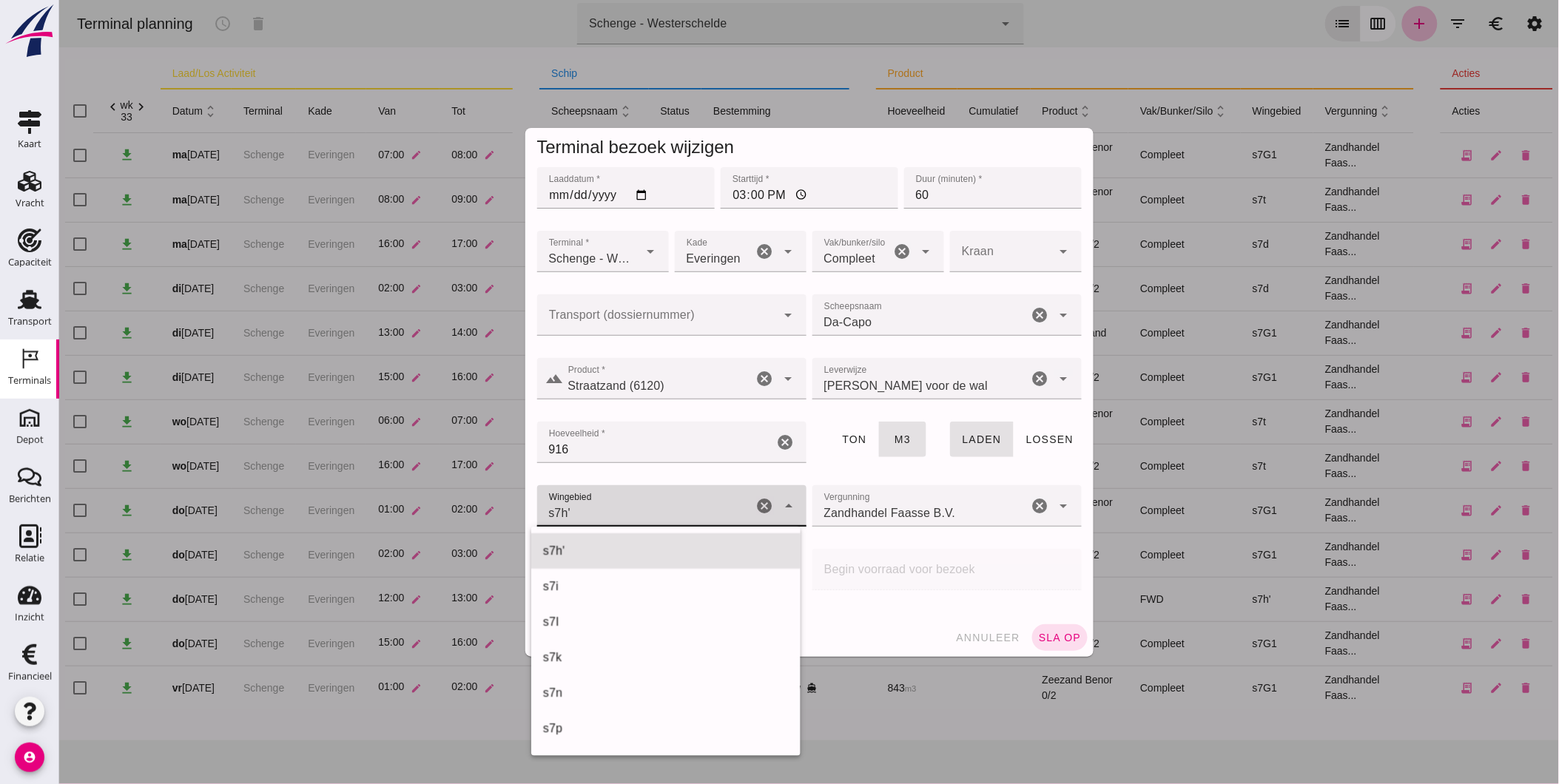
click div "s7h' 225"
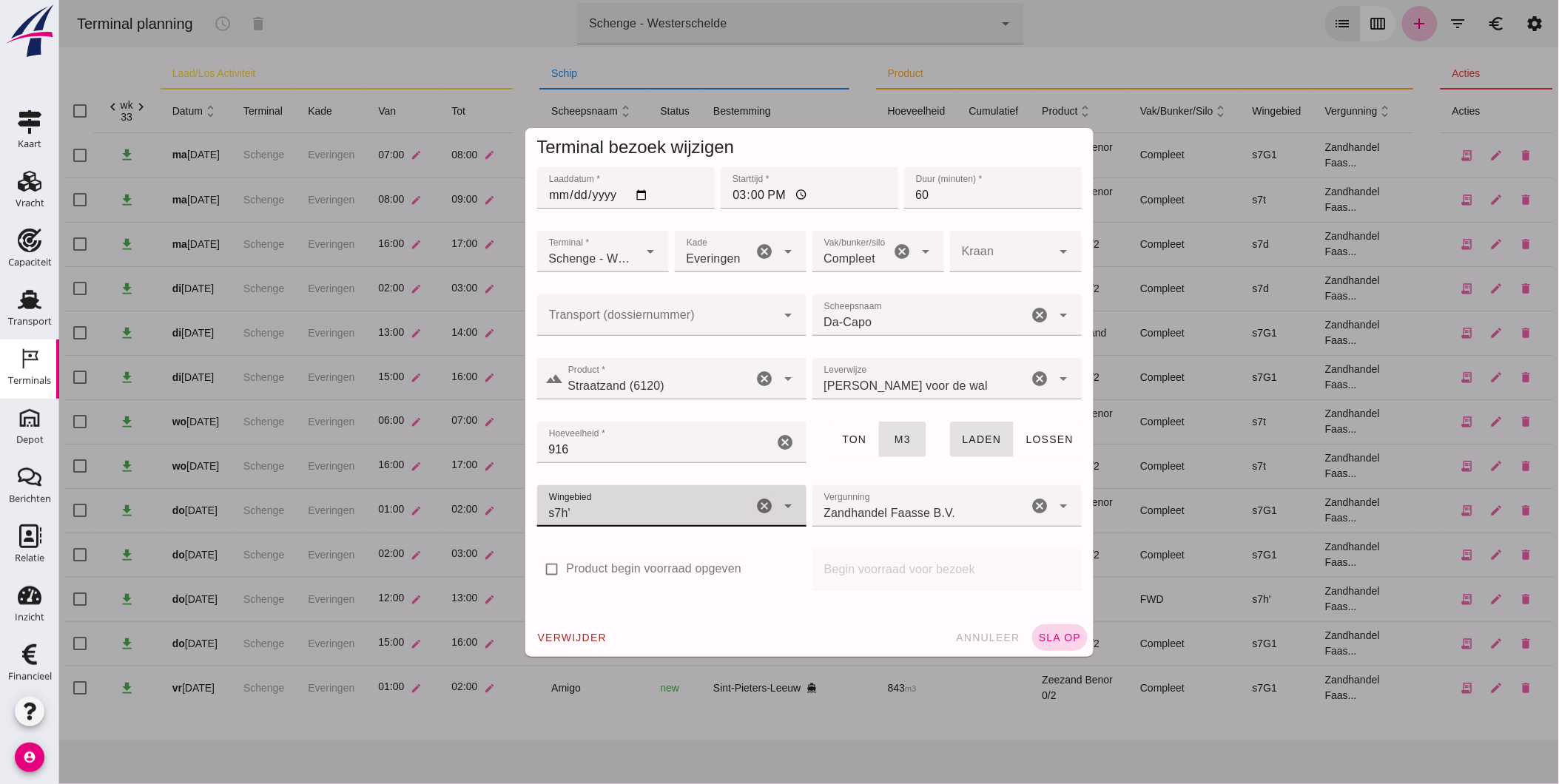
type input "225"
click span "sla op"
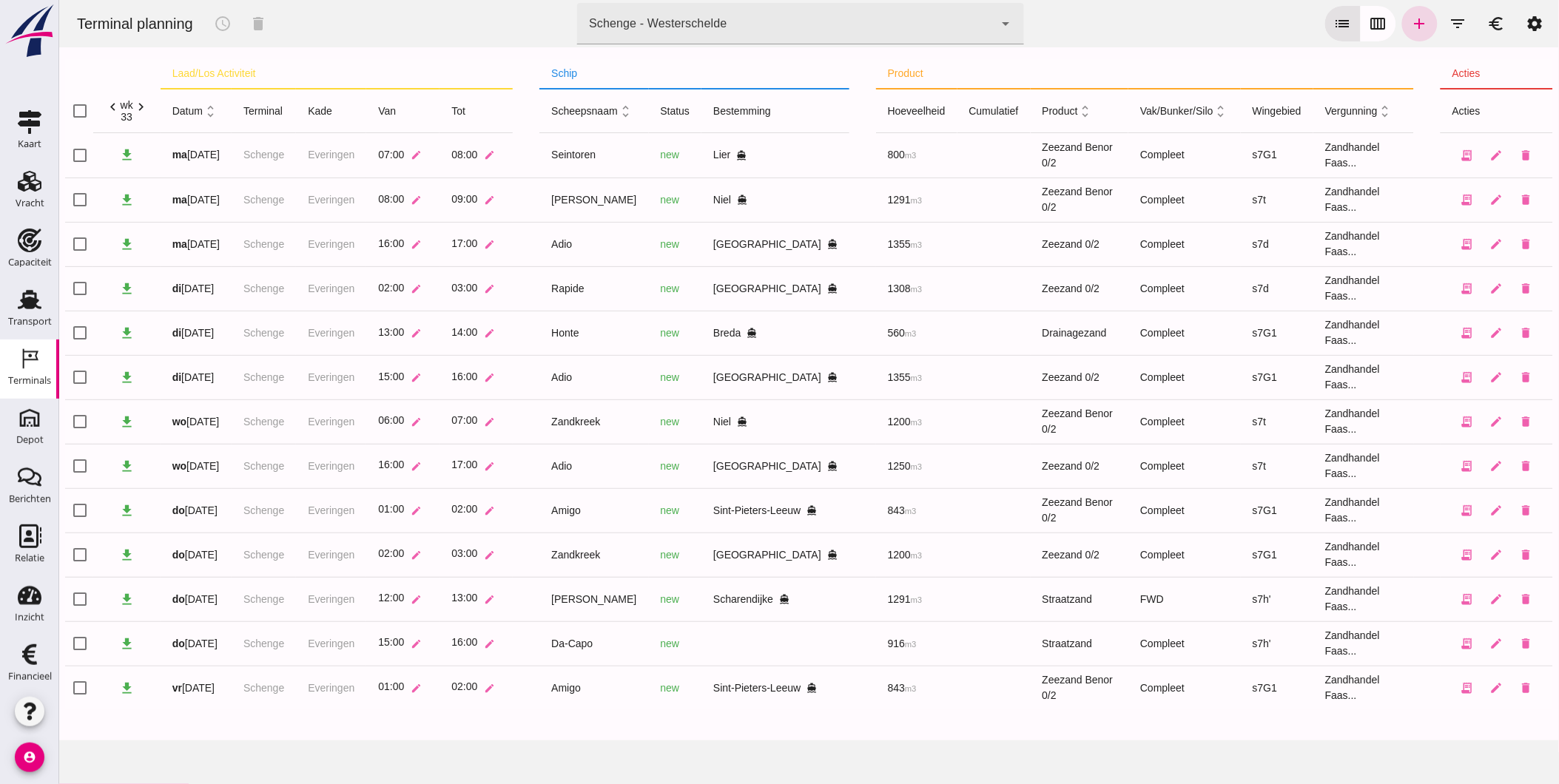
click input "checkbox"
checkbox input "true"
click input "checkbox"
checkbox input "false"
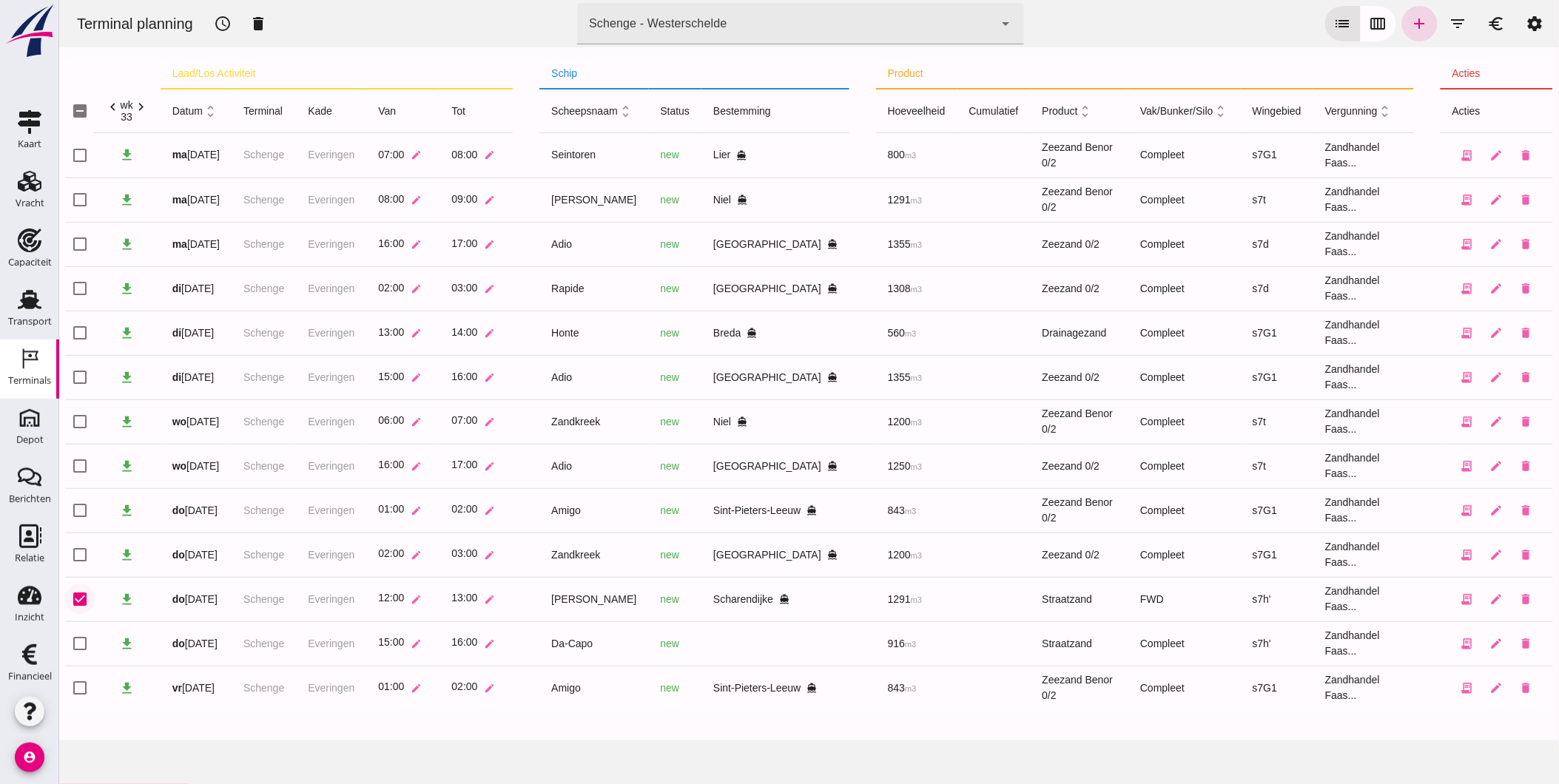
click input "checkbox"
checkbox input "true"
click at [227, 19] on icon "schedule" at bounding box center [222, 23] width 18 height 18
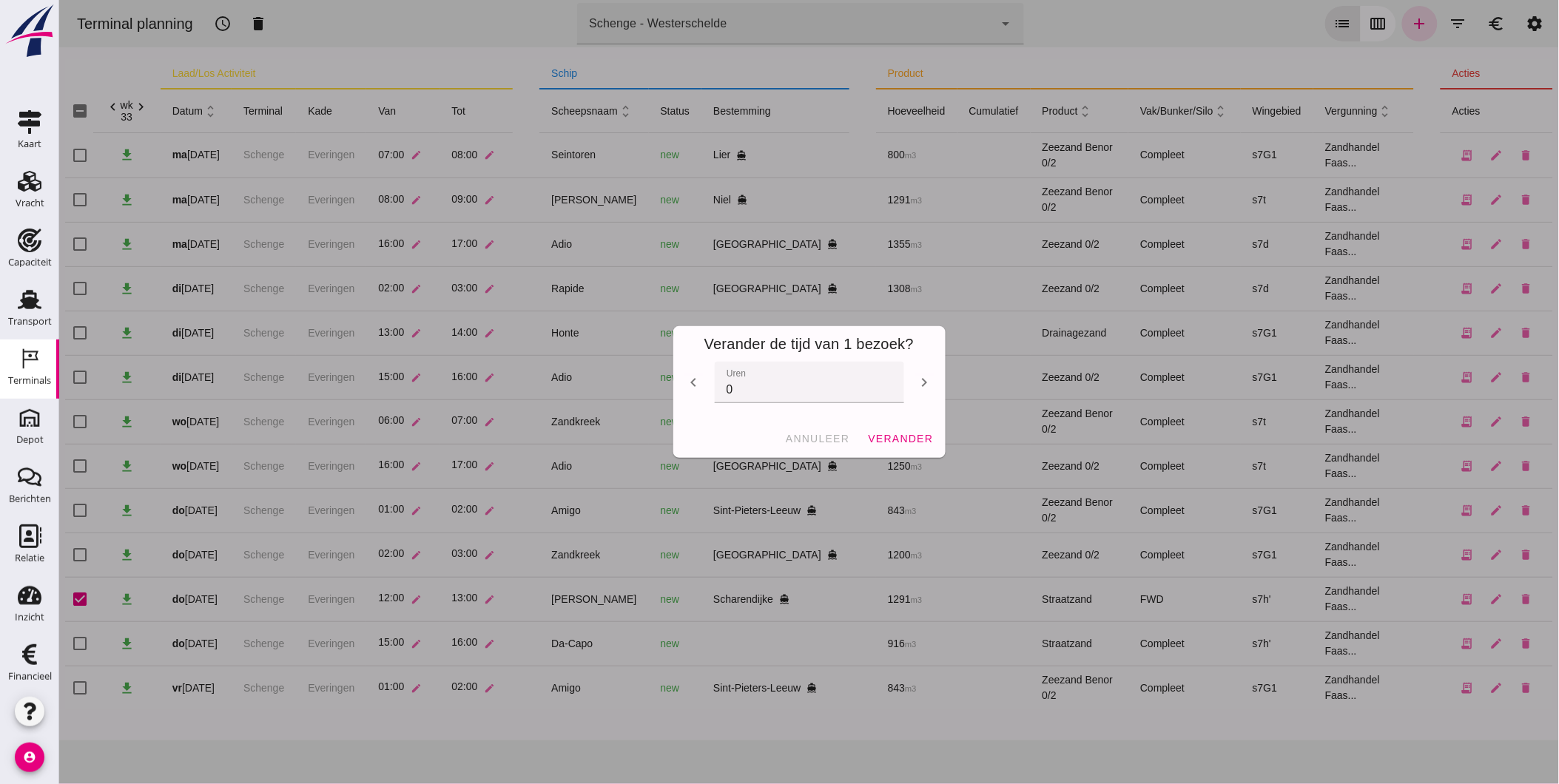
click at [685, 378] on icon "chevron_left" at bounding box center [693, 382] width 18 height 18
type input "-2"
click span "verander"
checkbox input "false"
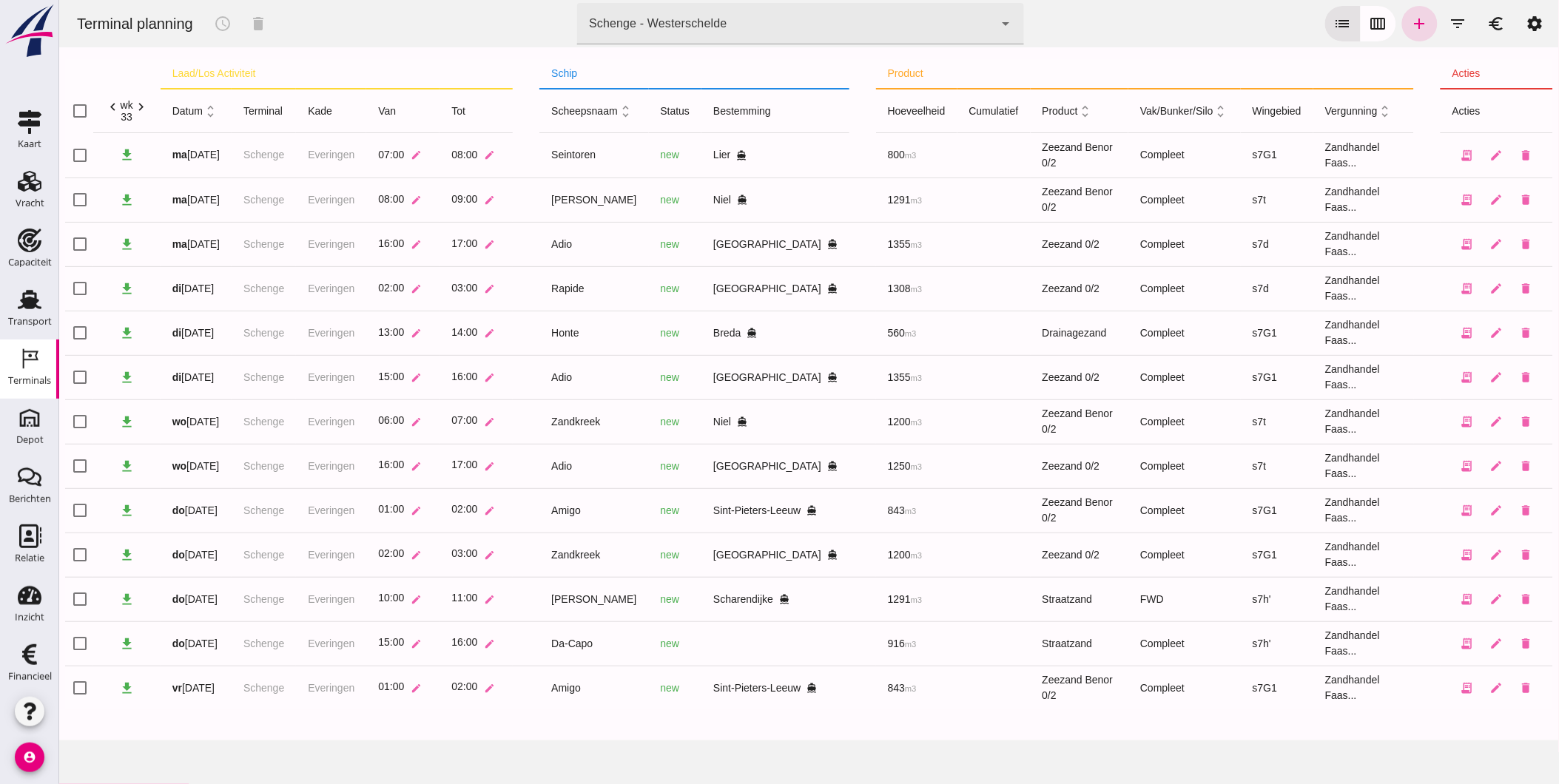
click div
click at [1410, 22] on icon "add" at bounding box center [1419, 23] width 18 height 18
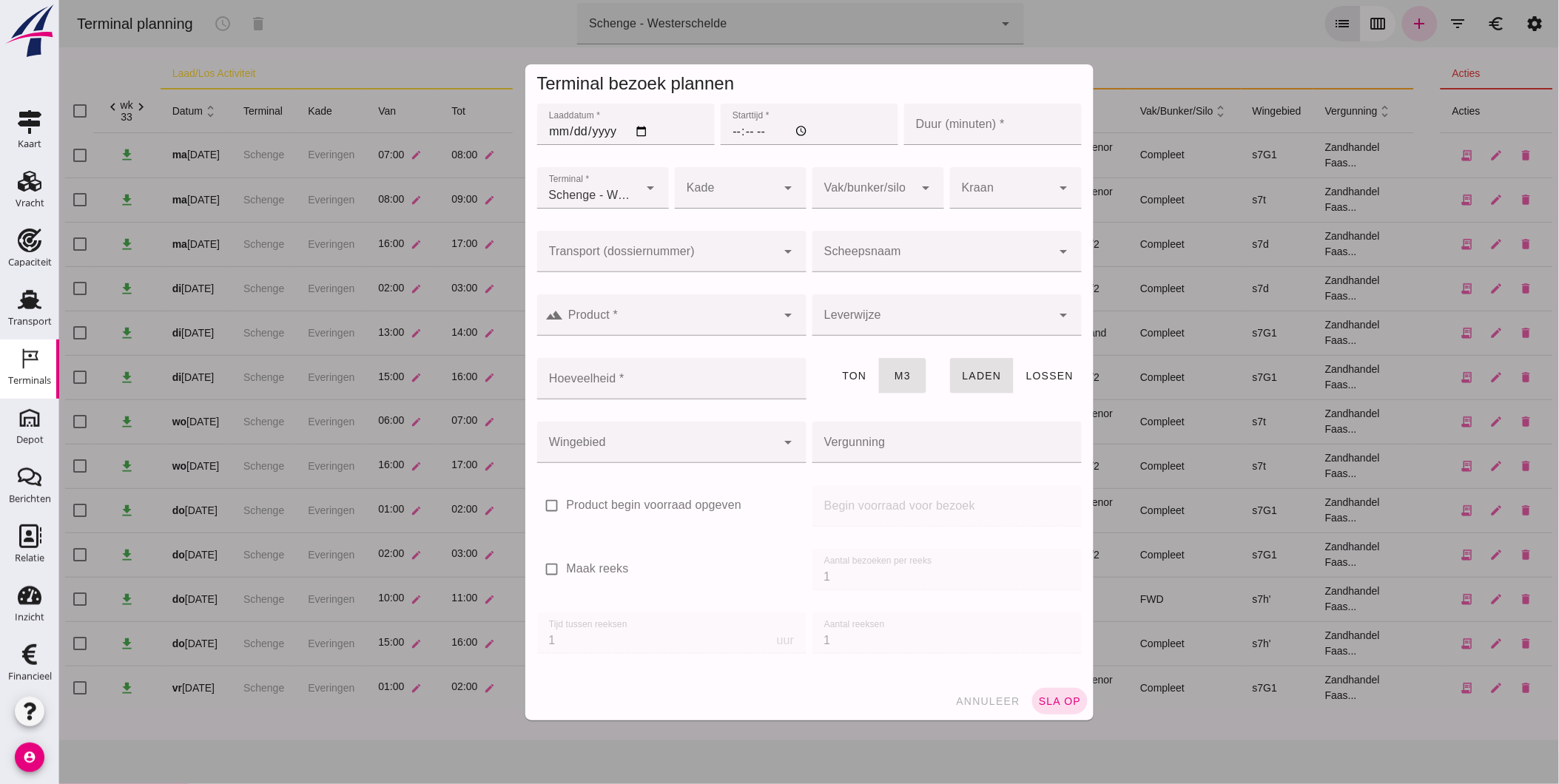
type input "Zandhandel Faasse B.V."
click input "Laaddatum *"
type input "[DATE]"
click input "Starttijd *"
type input "02:00"
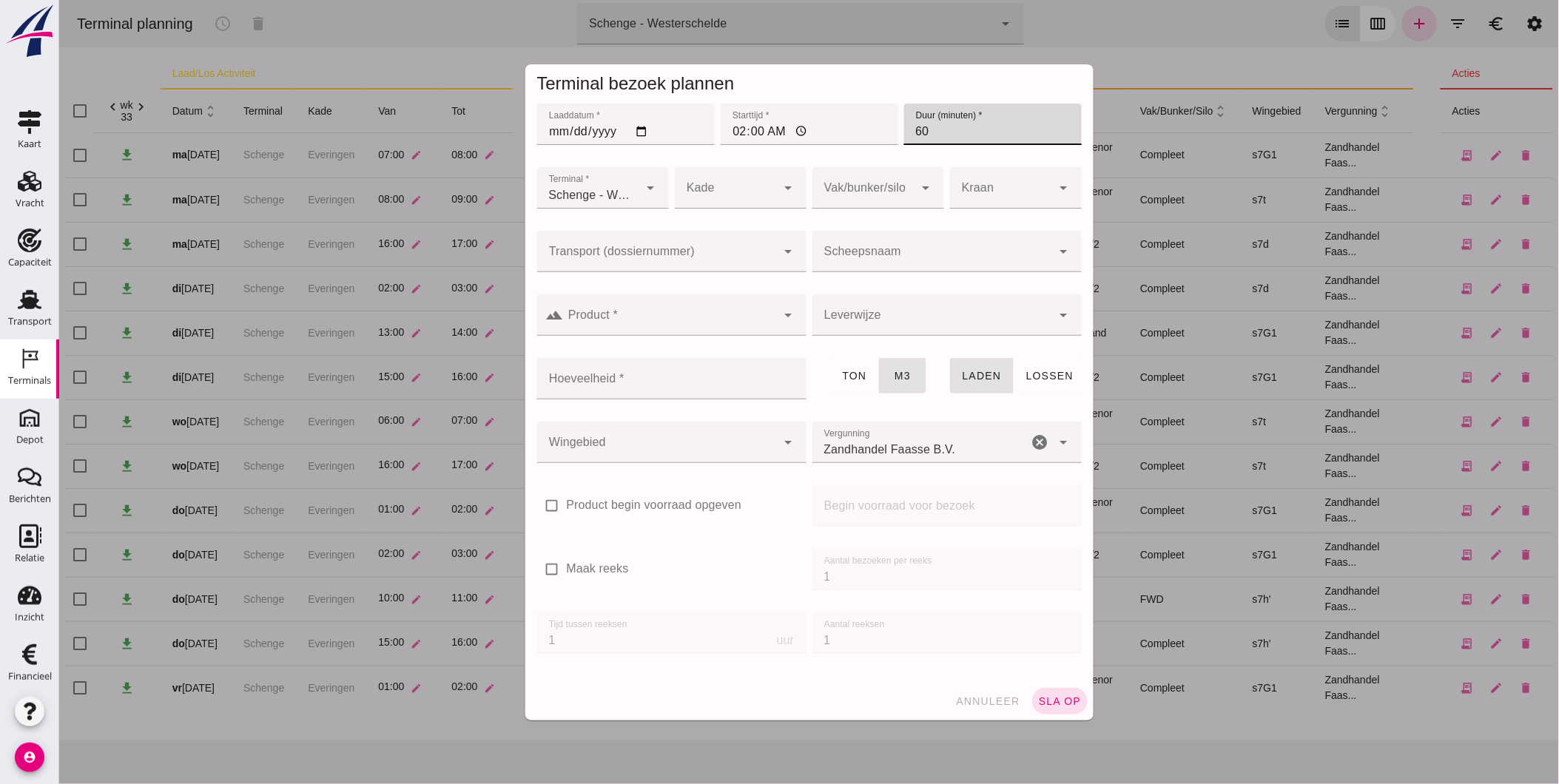
type input "60"
click div
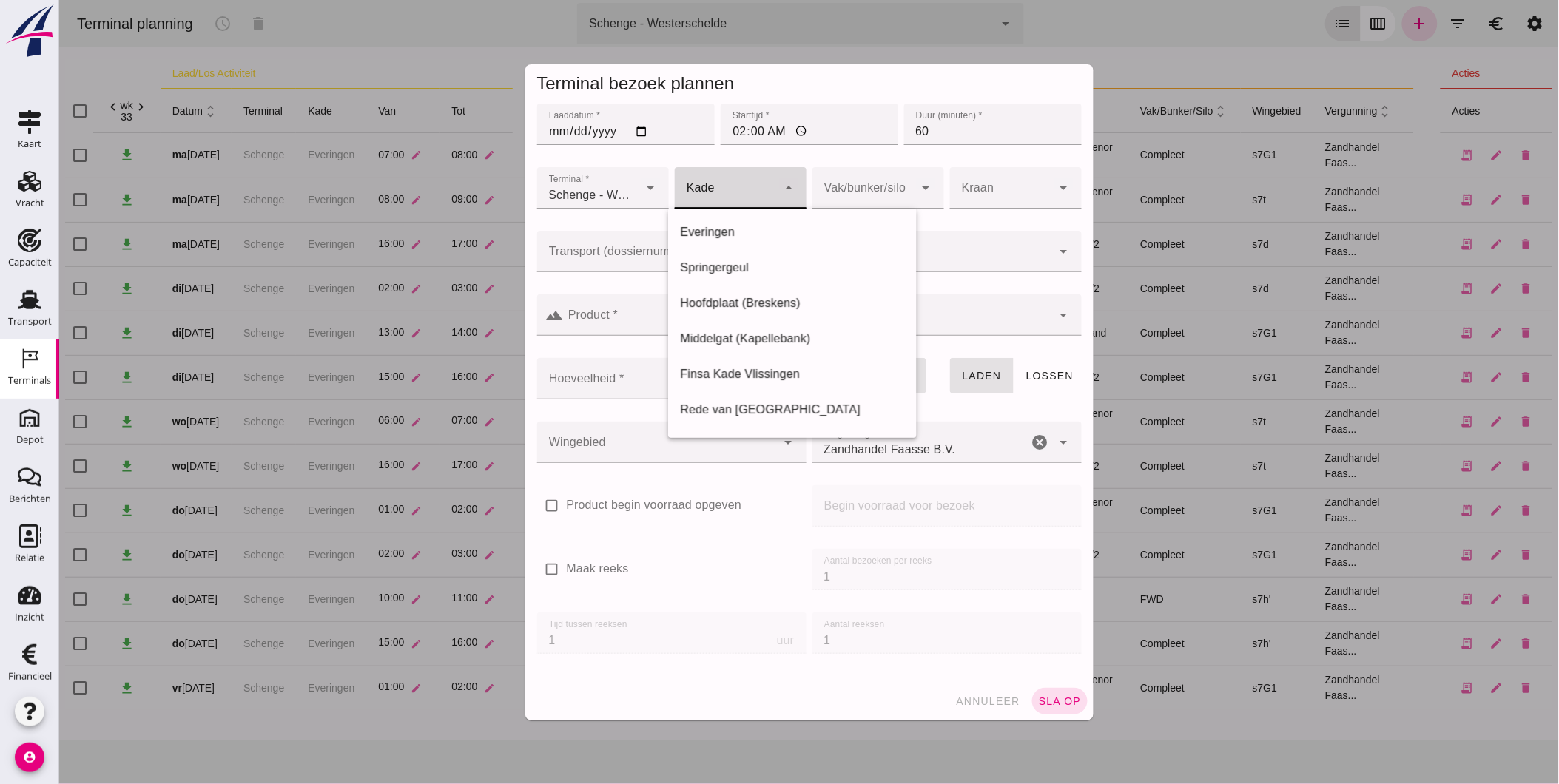
click div
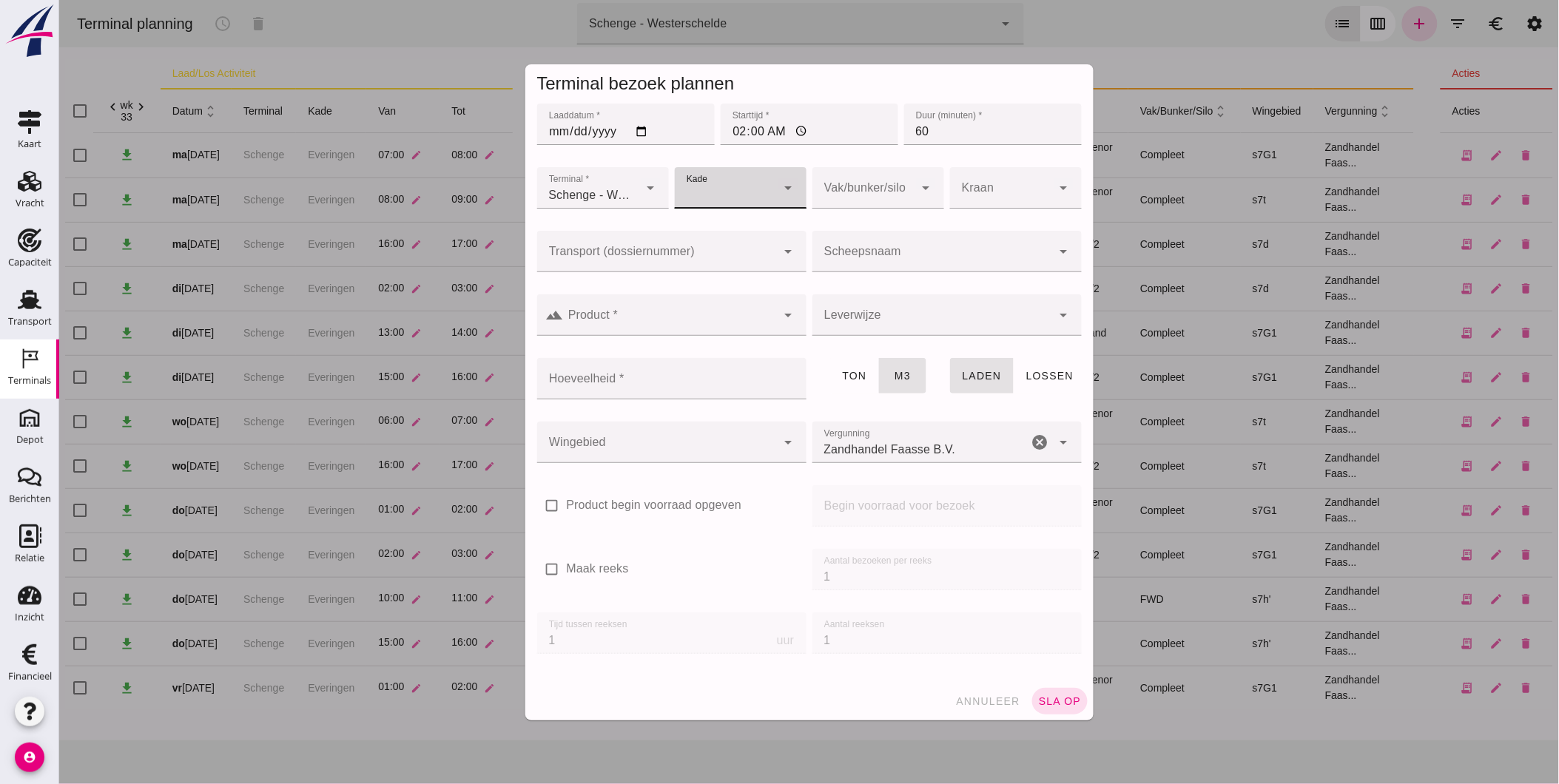
click div
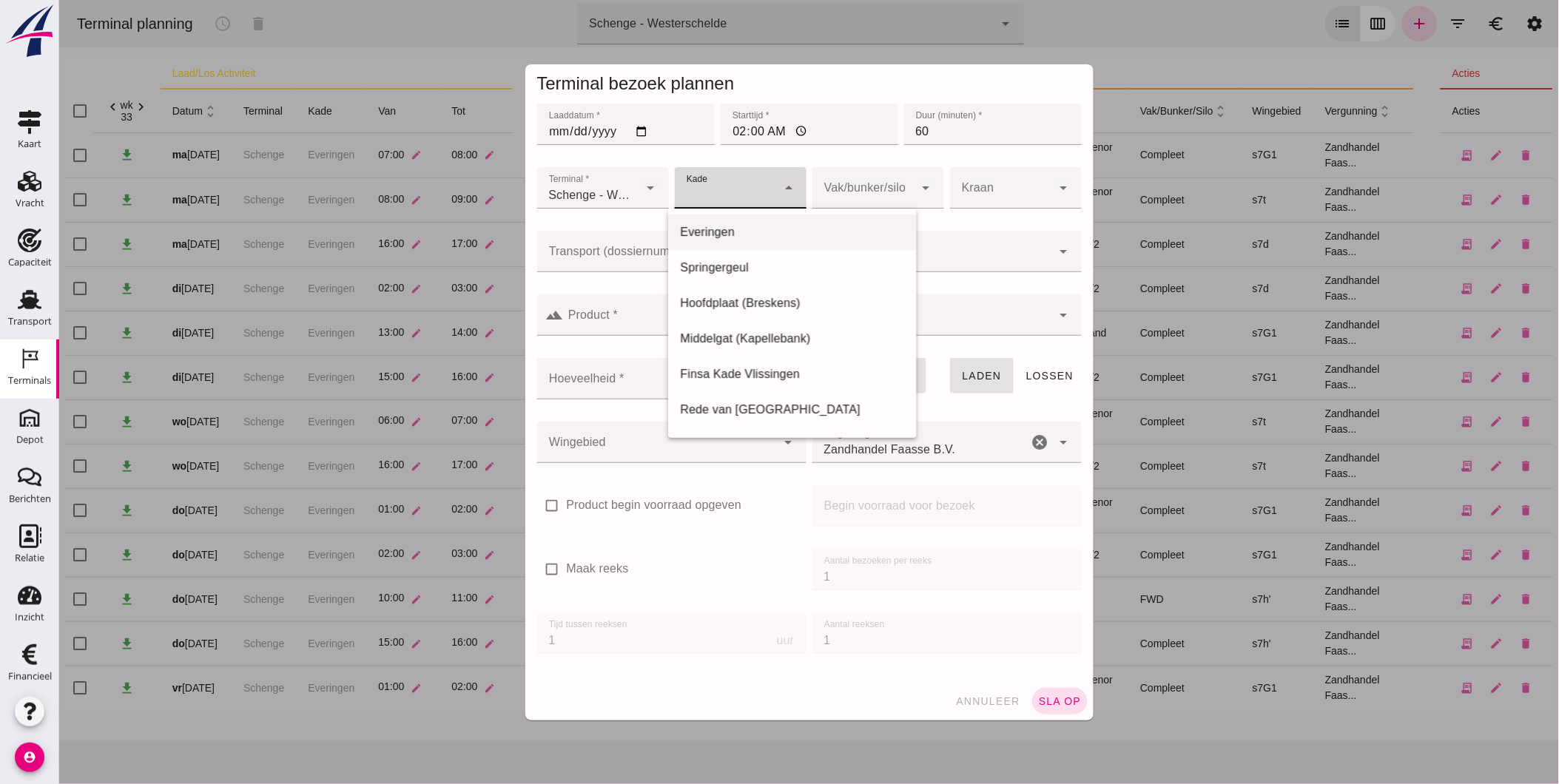
click at [733, 232] on div "Everingen" at bounding box center [792, 232] width 225 height 18
type input "7"
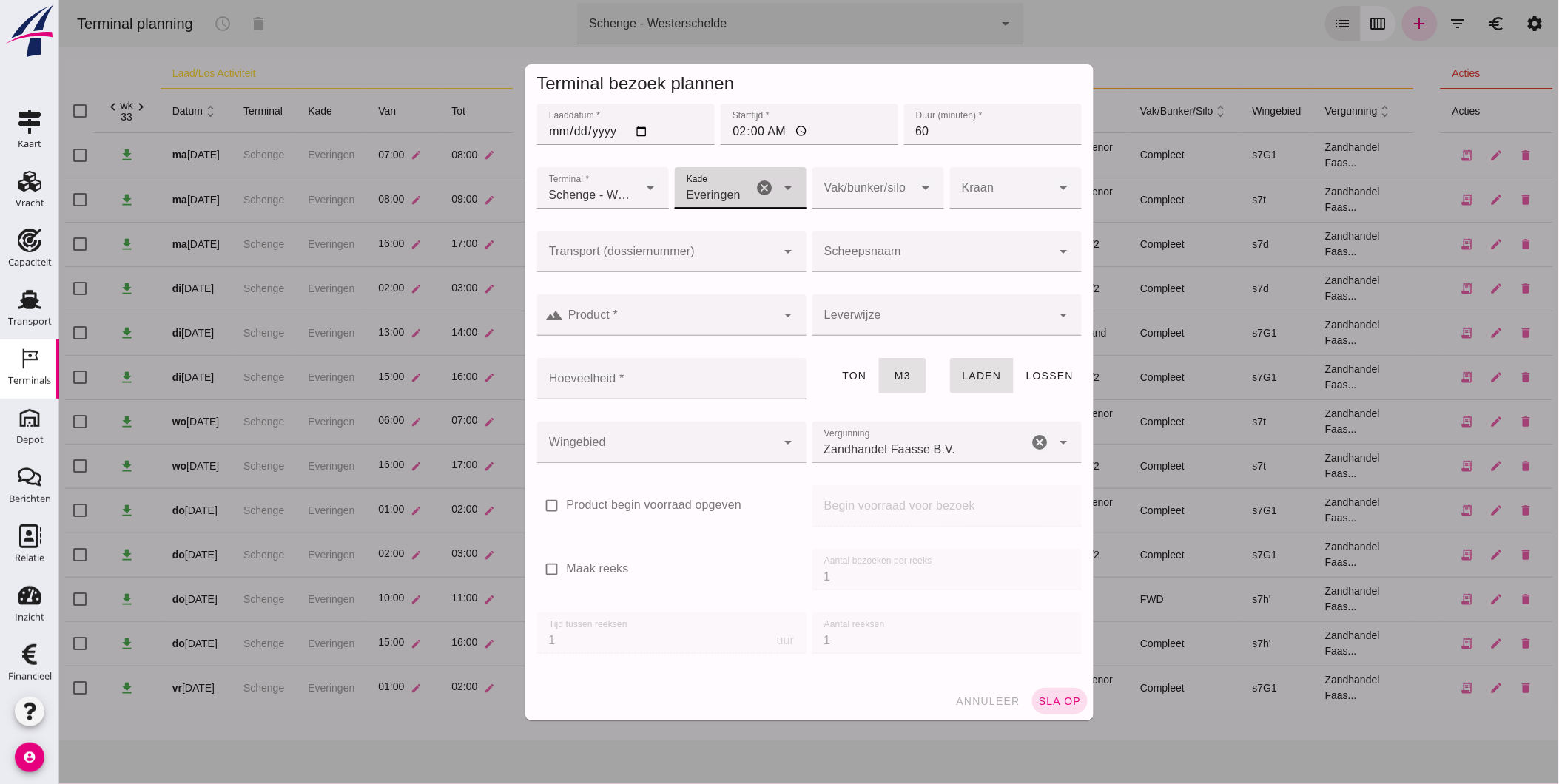
click input "Scheepsnaam"
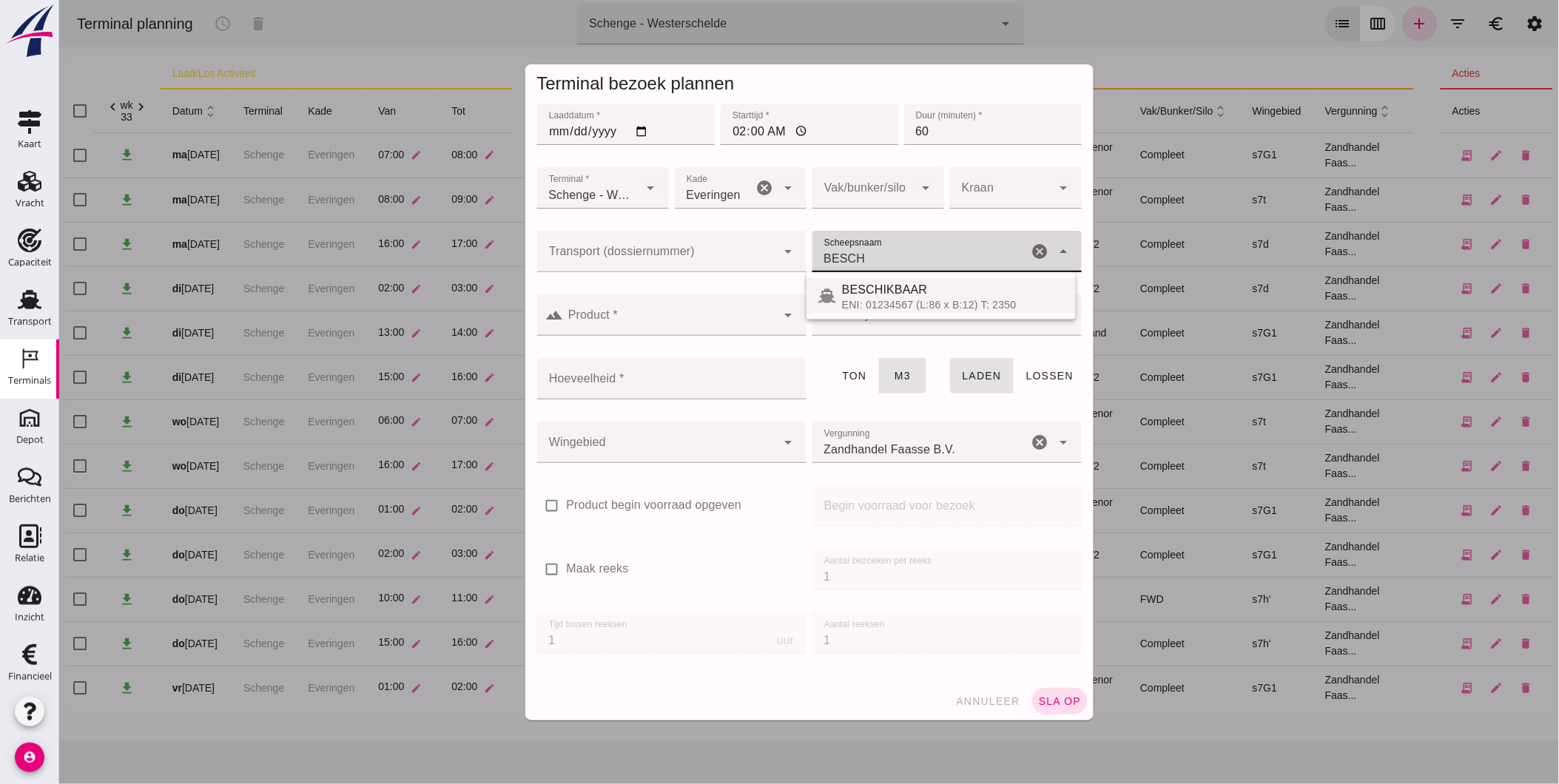
click at [859, 288] on div "BESCHIKBAAR" at bounding box center [952, 290] width 222 height 18
type input "BESCHIKBAAR"
type input "1200"
type input "BESCHIKBAAR"
click input "Product *"
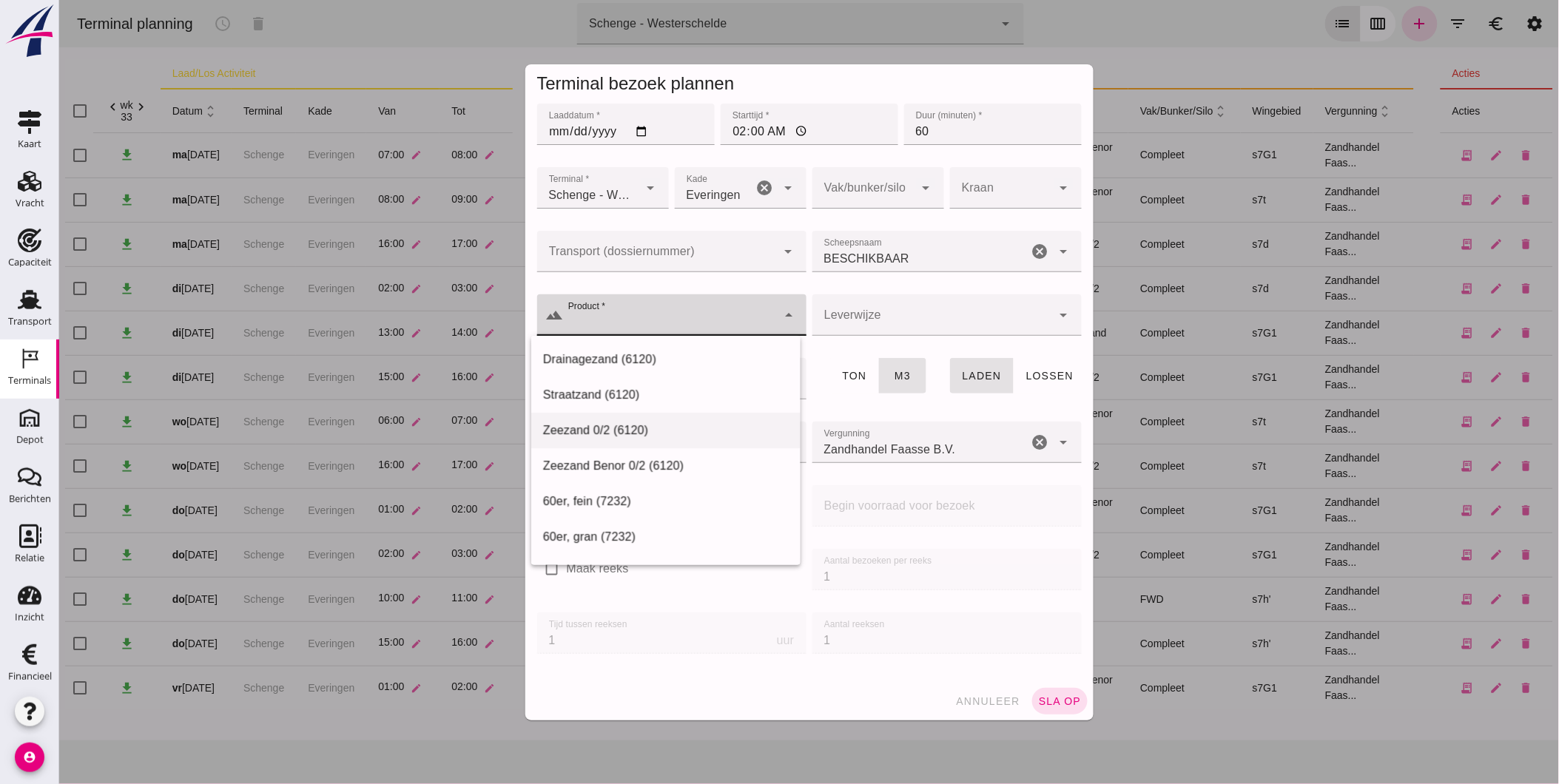
click at [667, 426] on div "Zeezand 0/2 (6120)" at bounding box center [666, 430] width 246 height 18
type input "Zeezand 0/2 (6120)"
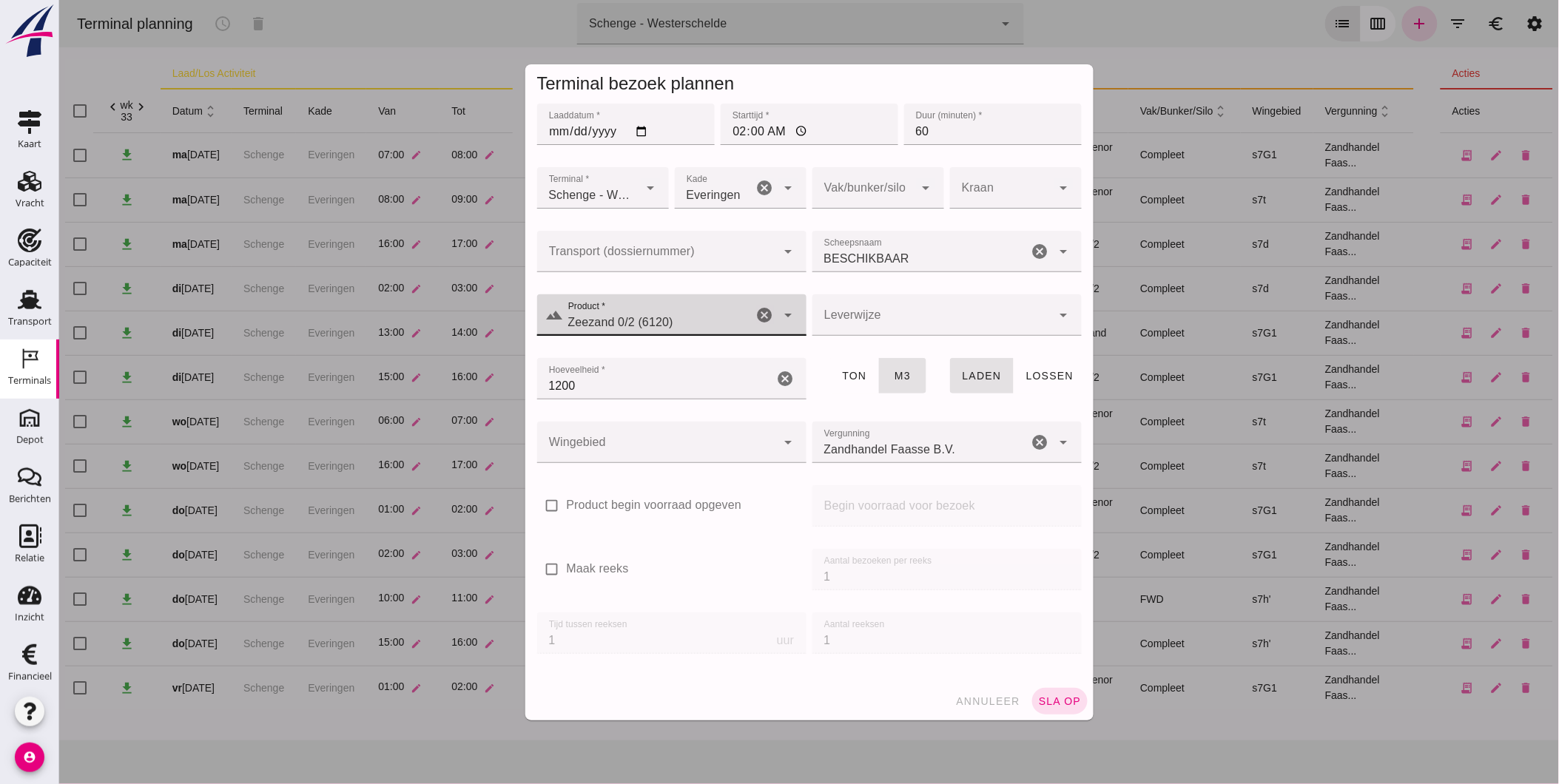
click icon "cancel"
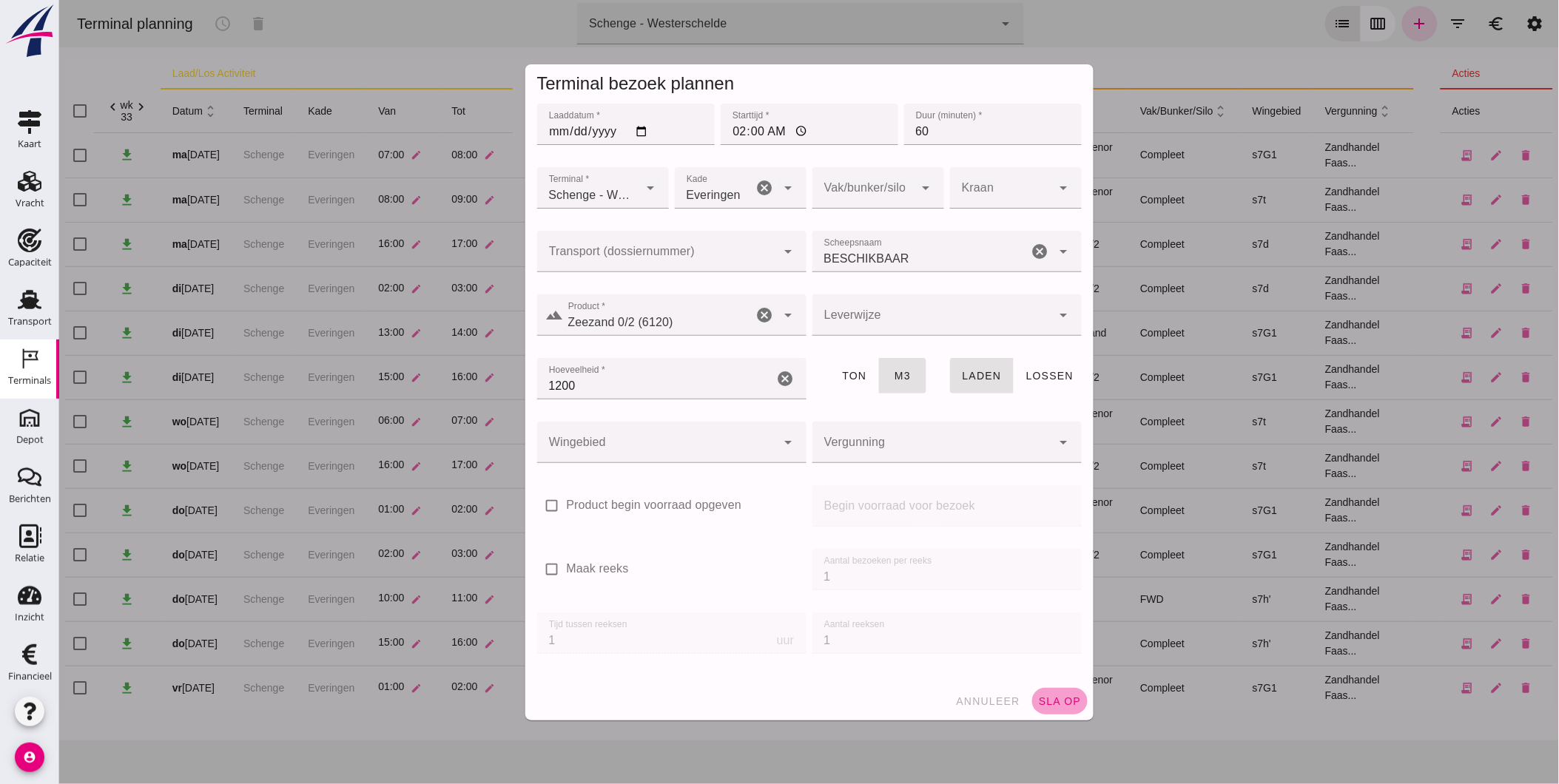
click span "sla op"
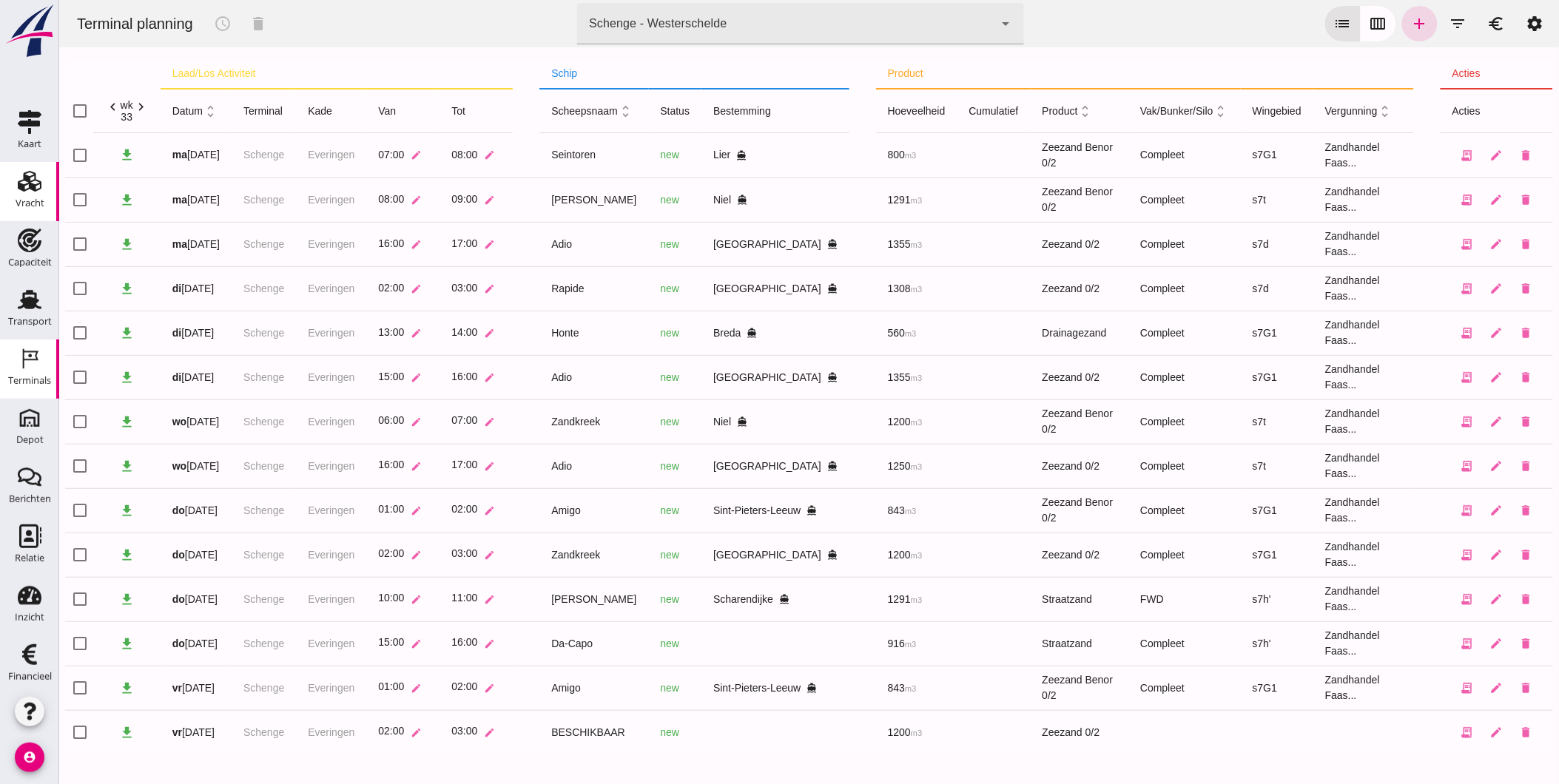
click at [23, 188] on use at bounding box center [29, 181] width 23 height 21
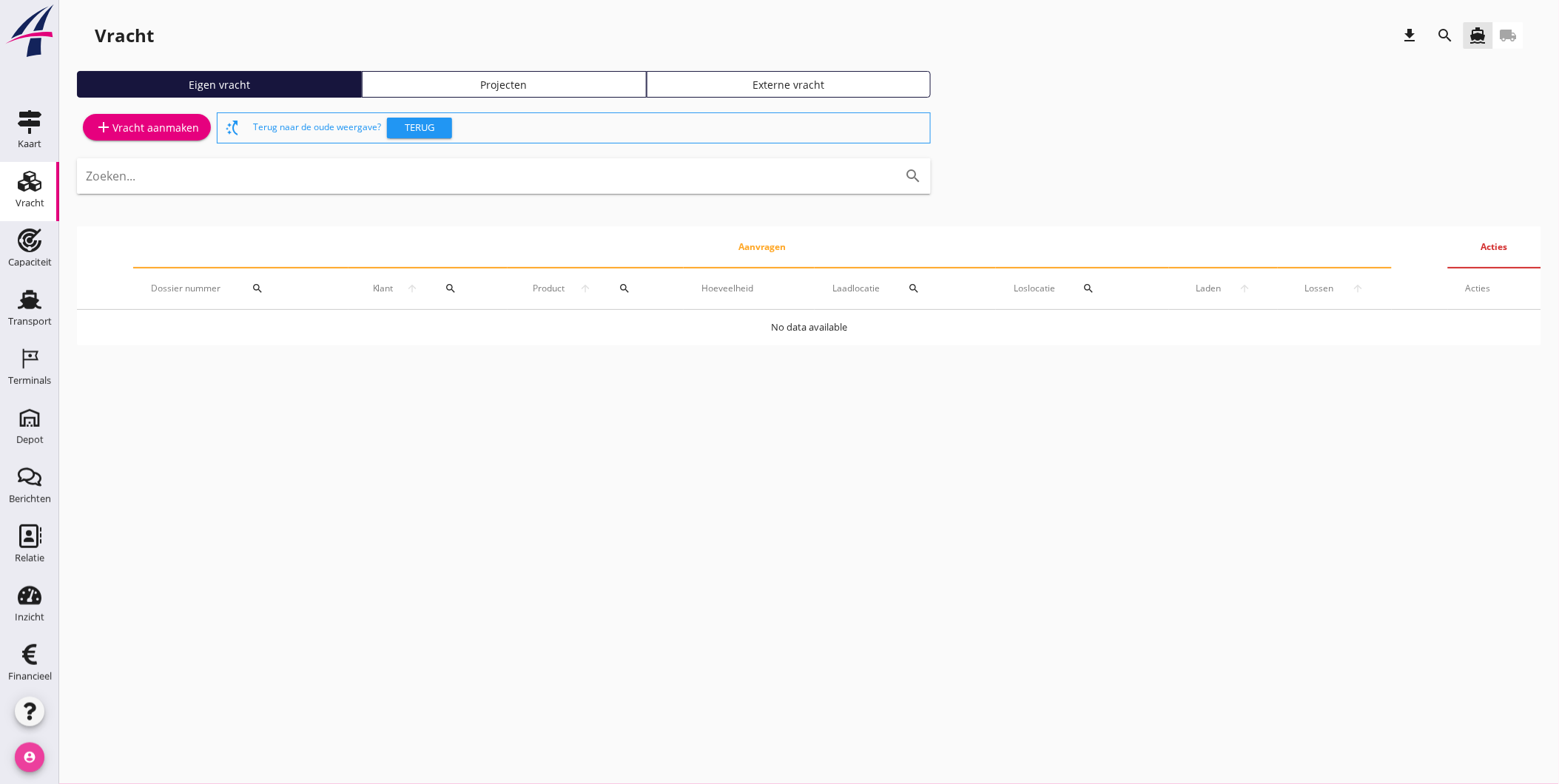
click at [38, 760] on icon "account_circle" at bounding box center [29, 757] width 29 height 29
click at [90, 752] on div "Uitloggen" at bounding box center [132, 751] width 106 height 18
